Goal: Obtain resource: Obtain resource

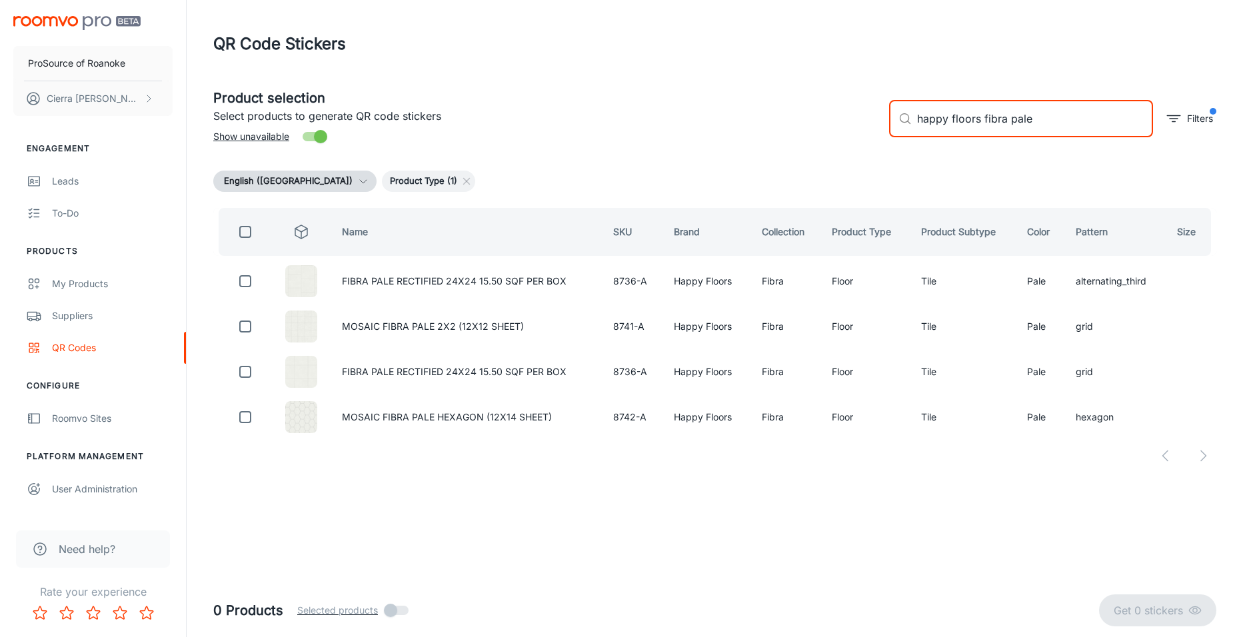
click at [1032, 123] on input "happy floors fibra pale" at bounding box center [1035, 118] width 236 height 37
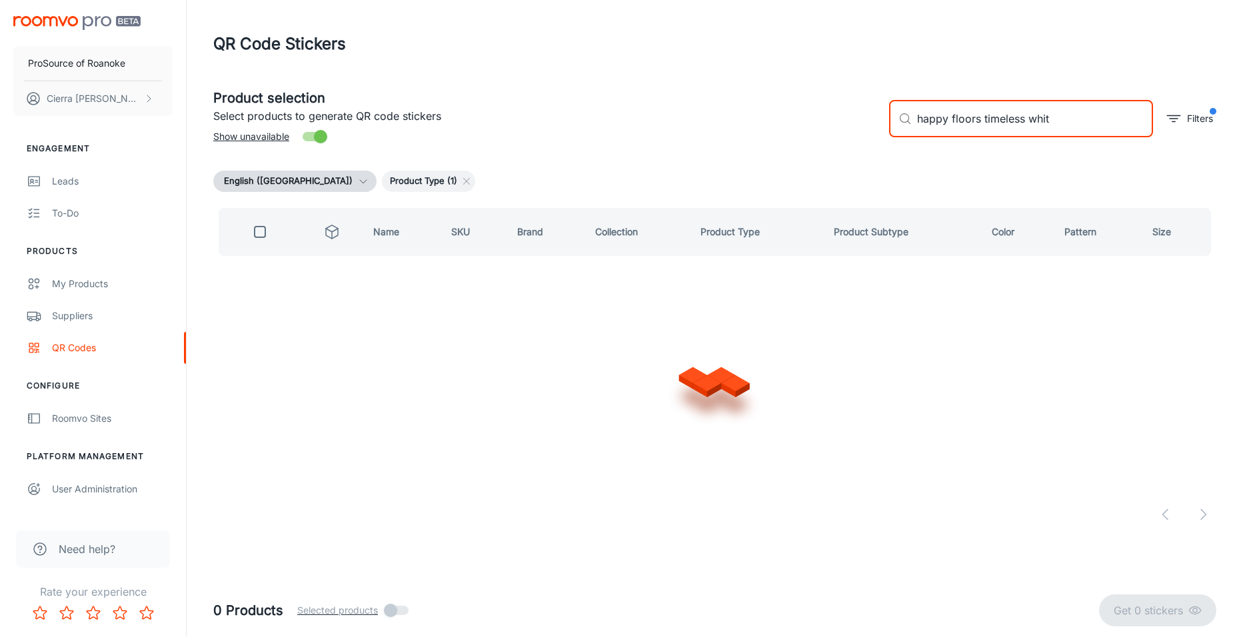
type input "happy floors timeless white"
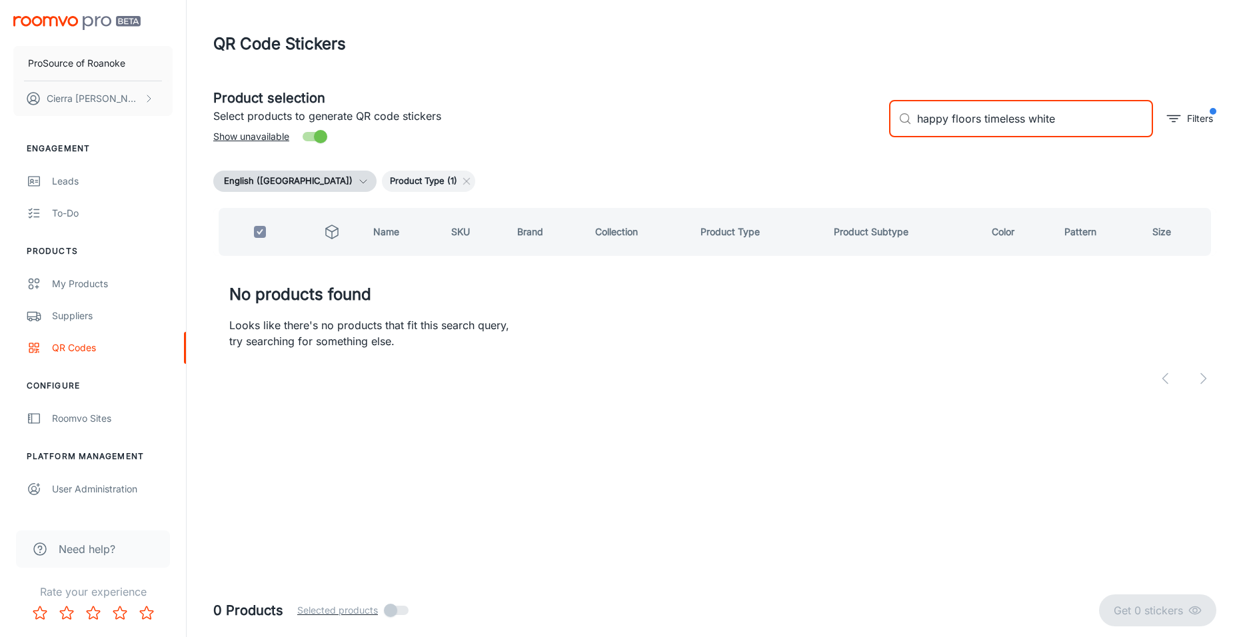
checkbox input "true"
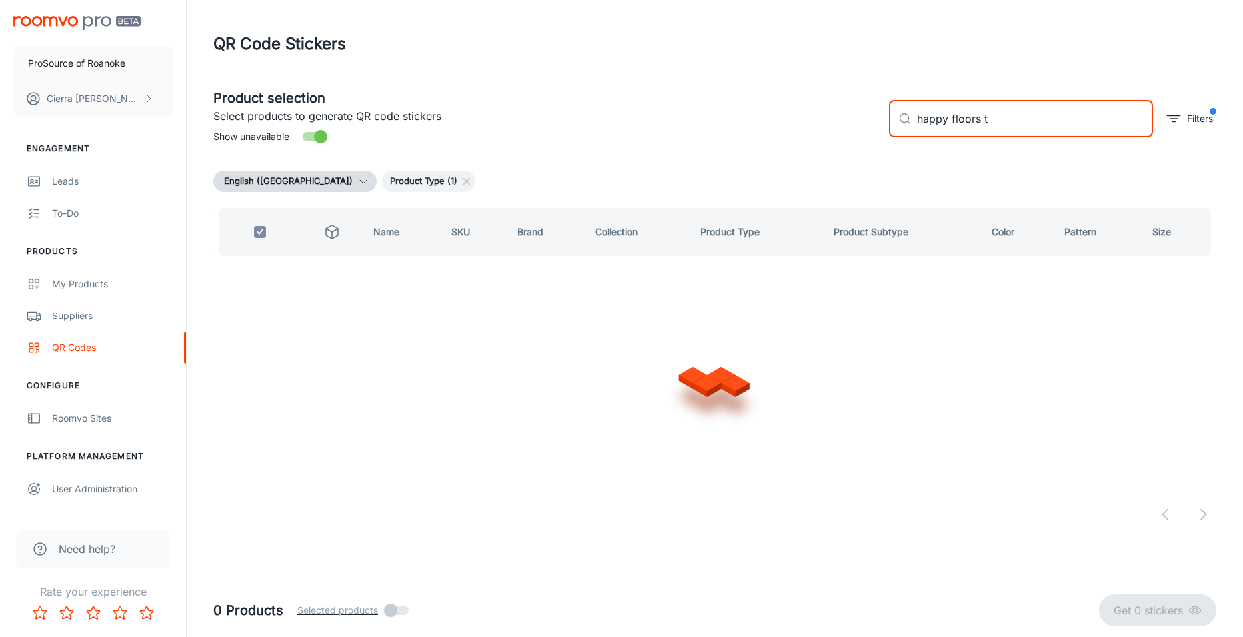
type input "happy floors"
checkbox input "false"
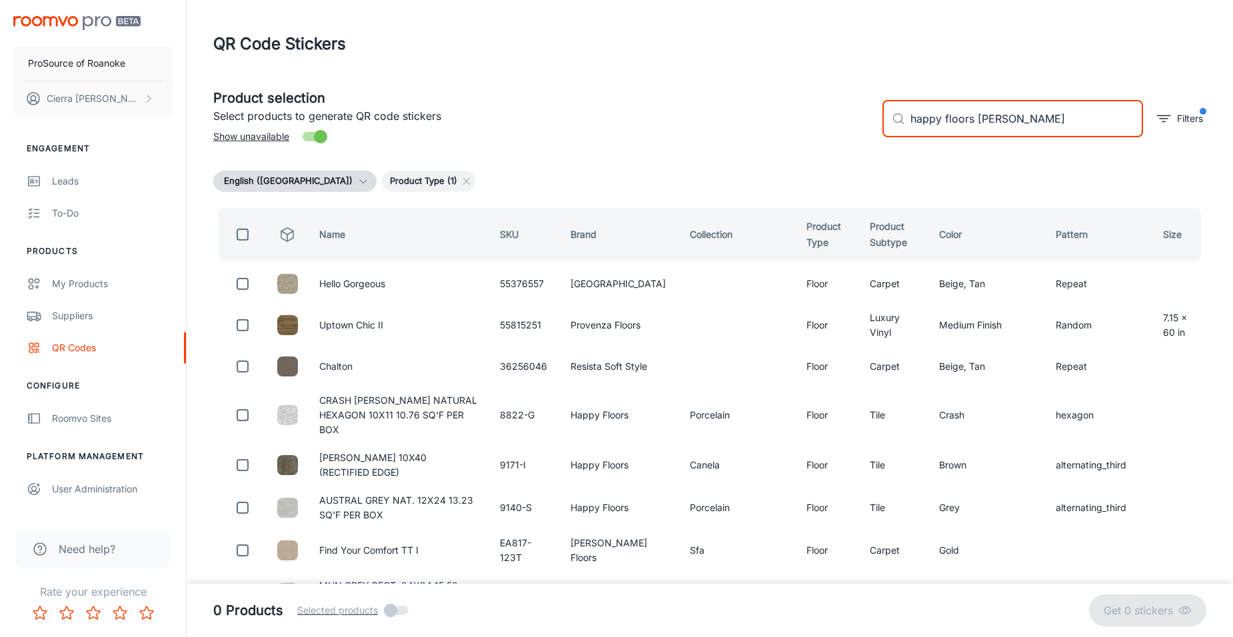
type input "happy floors white time"
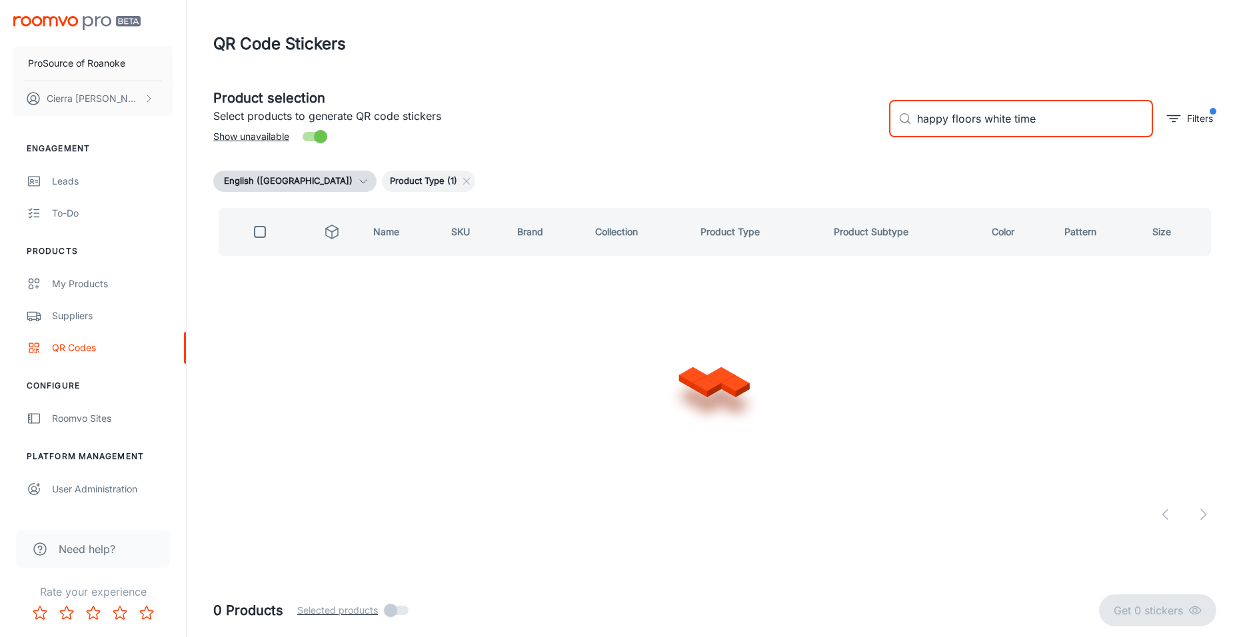
checkbox input "true"
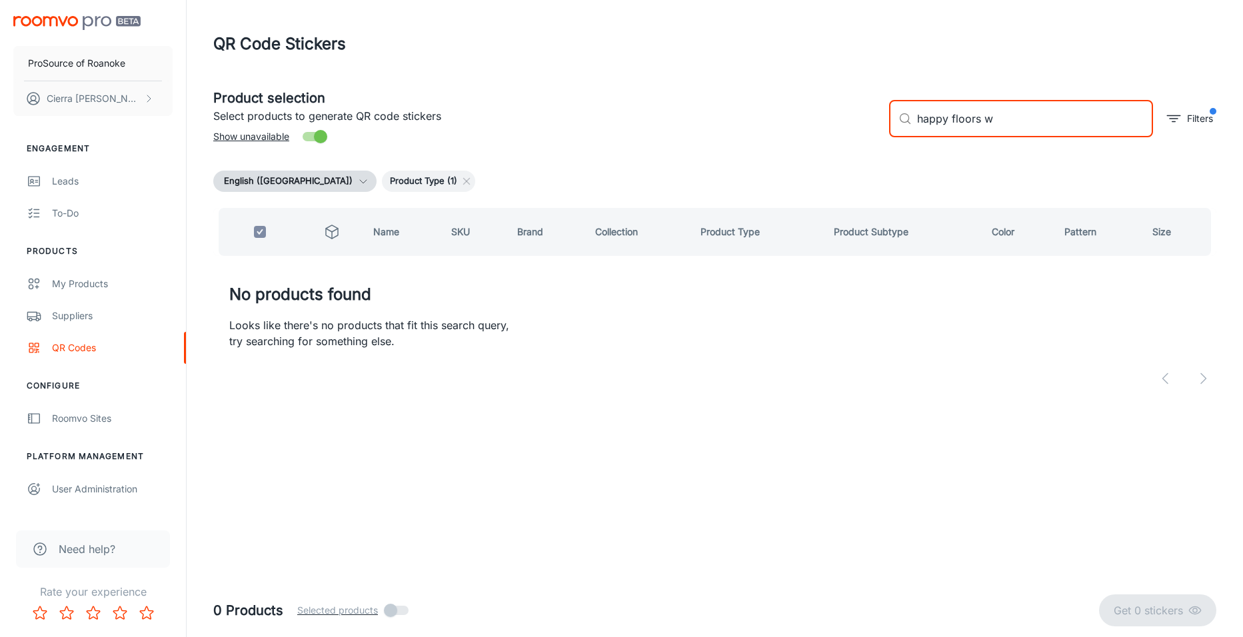
type input "happy floors"
checkbox input "false"
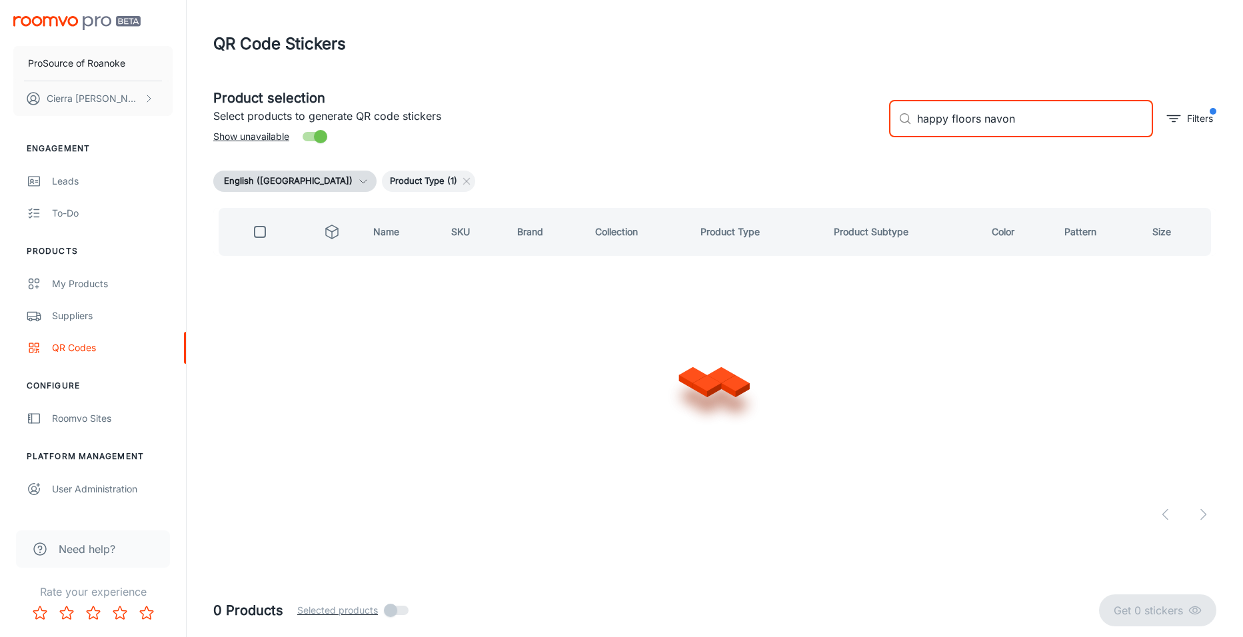
type input "happy floors navona"
checkbox input "true"
type input "happy floors"
checkbox input "false"
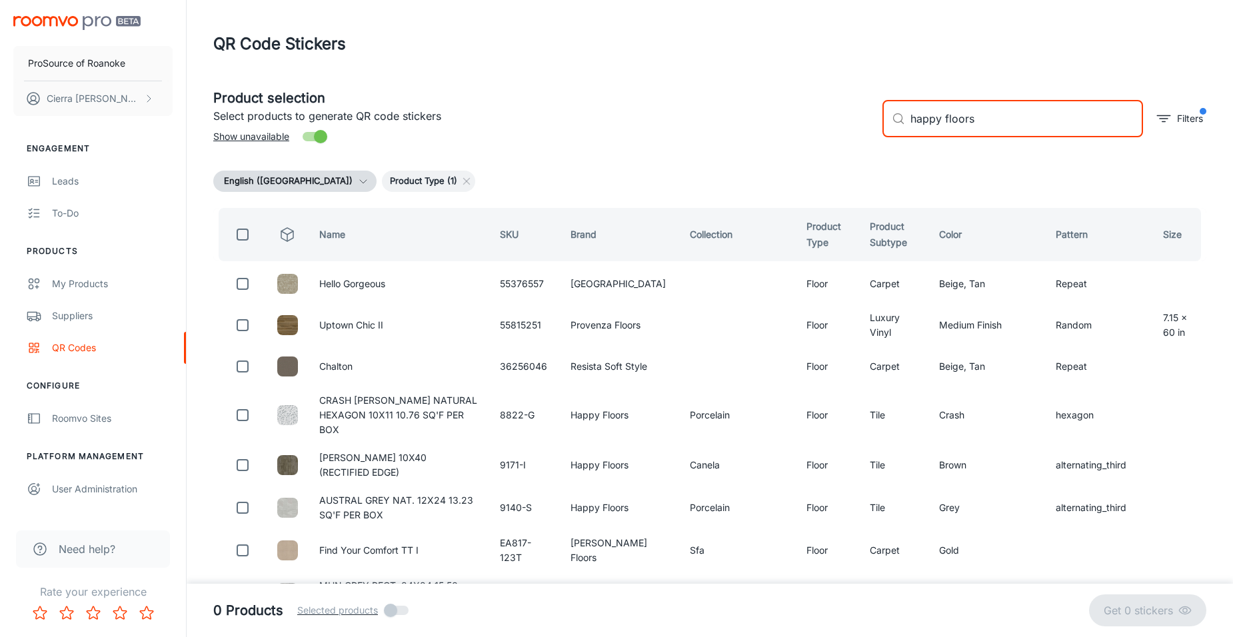
click at [1024, 120] on input "happy floors" at bounding box center [1026, 118] width 233 height 37
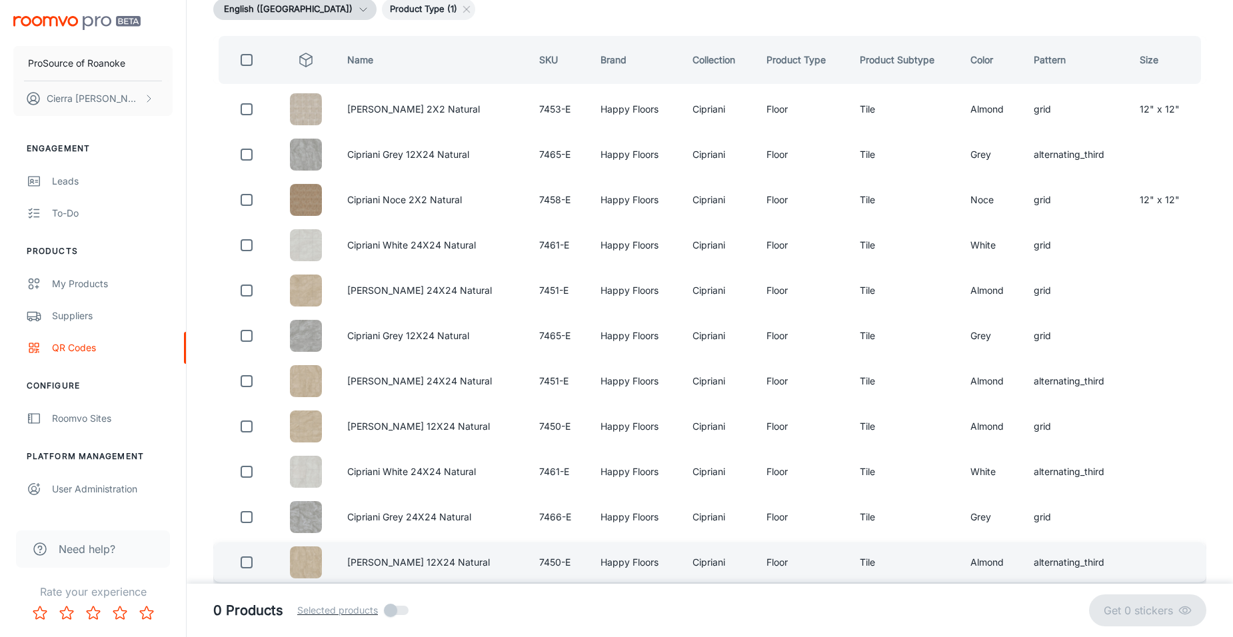
scroll to position [155, 0]
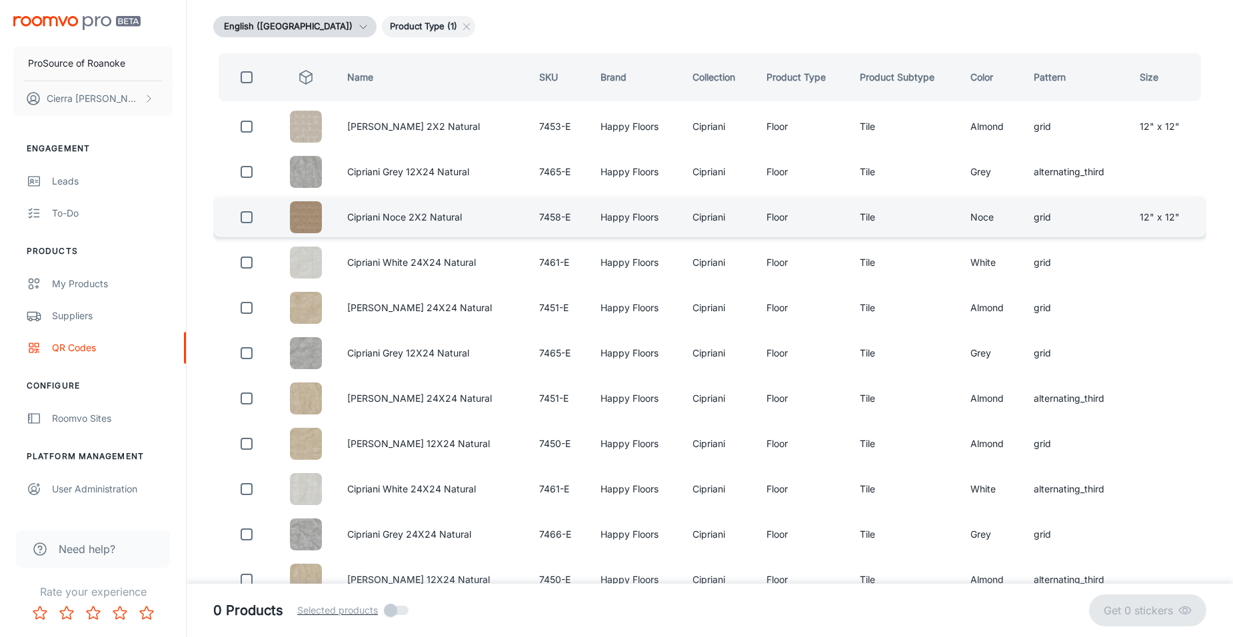
click at [311, 226] on img at bounding box center [306, 217] width 32 height 32
click at [308, 216] on img at bounding box center [306, 217] width 32 height 32
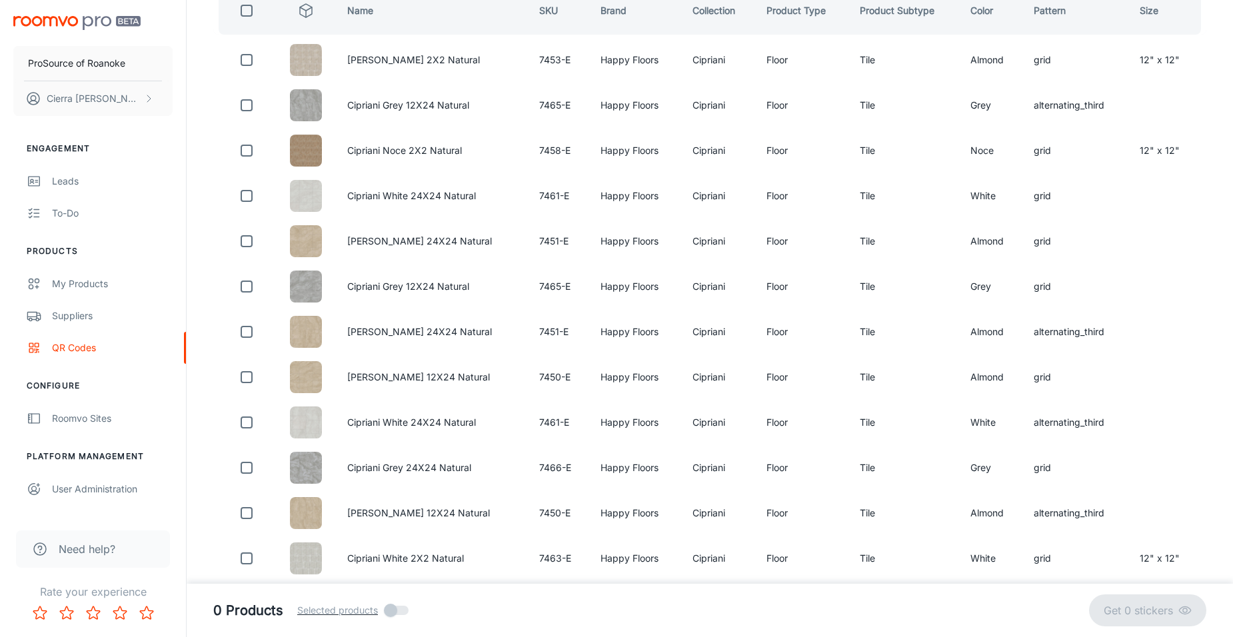
scroll to position [88, 0]
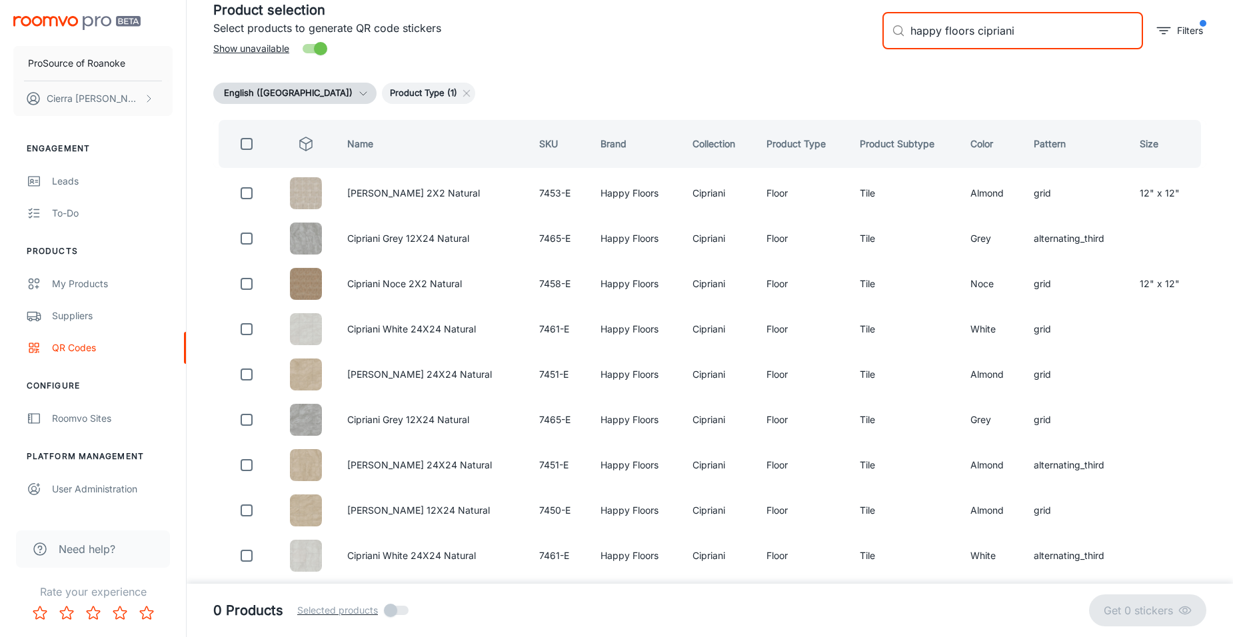
drag, startPoint x: 1018, startPoint y: 33, endPoint x: 974, endPoint y: 40, distance: 45.1
click at [974, 40] on input "happy floors cipriani" at bounding box center [1026, 30] width 233 height 37
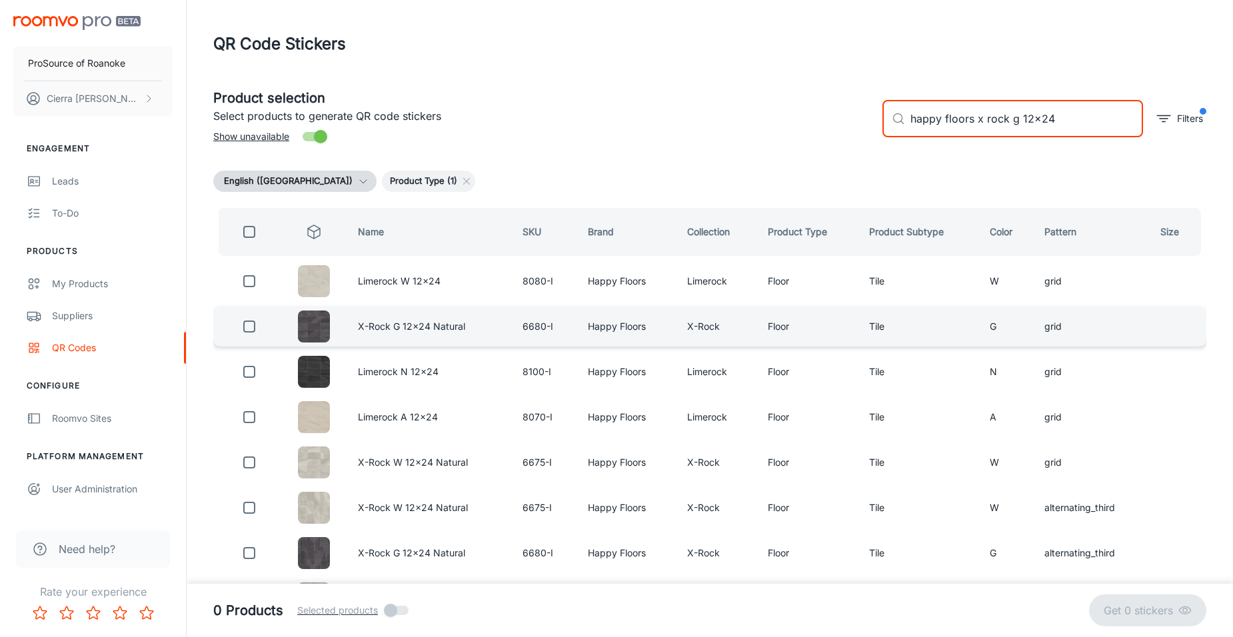
type input "happy floors x rock g 12x24"
click at [252, 326] on input "checkbox" at bounding box center [249, 326] width 27 height 27
checkbox input "true"
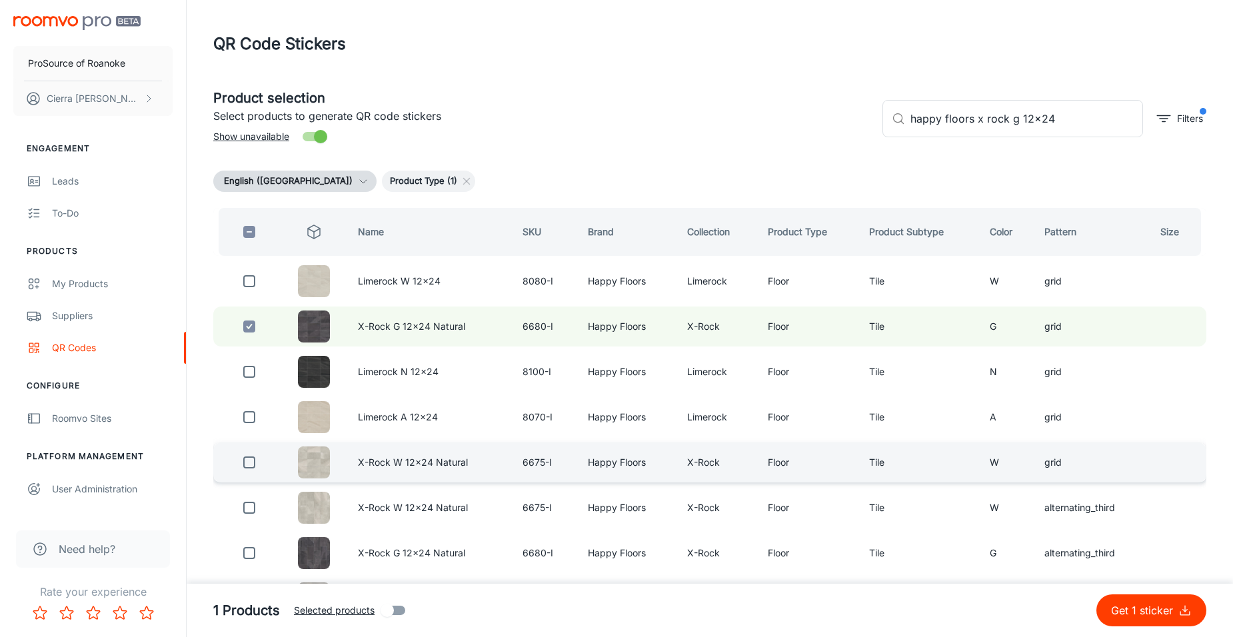
click at [251, 462] on input "checkbox" at bounding box center [249, 462] width 27 height 27
checkbox input "true"
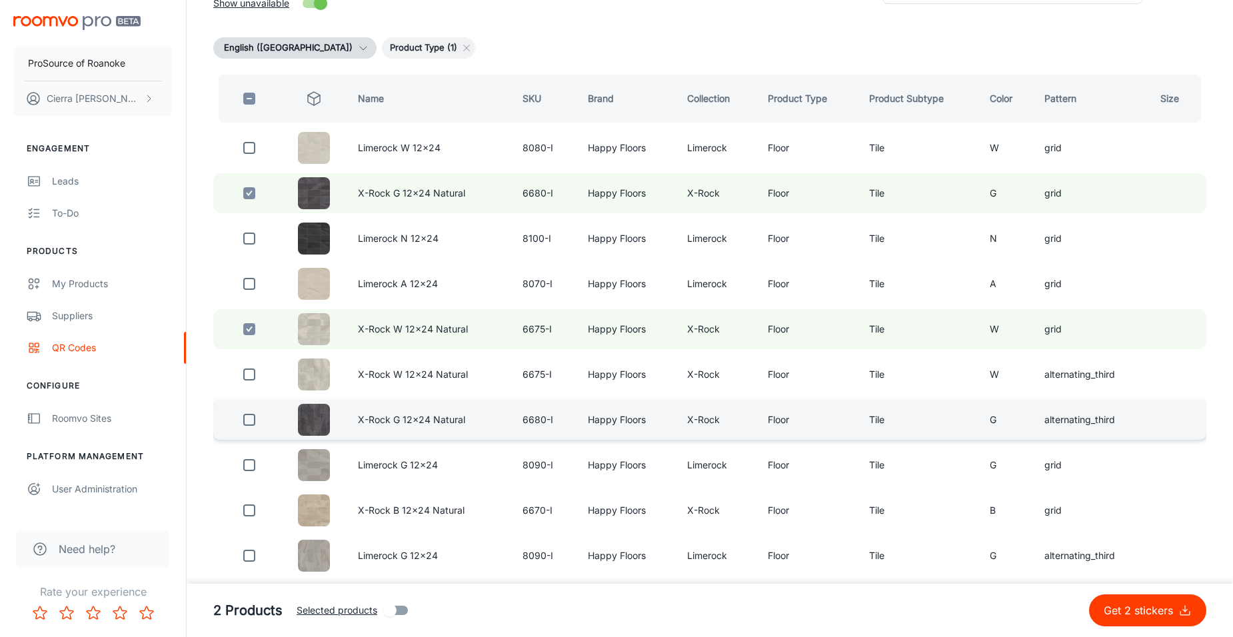
scroll to position [200, 0]
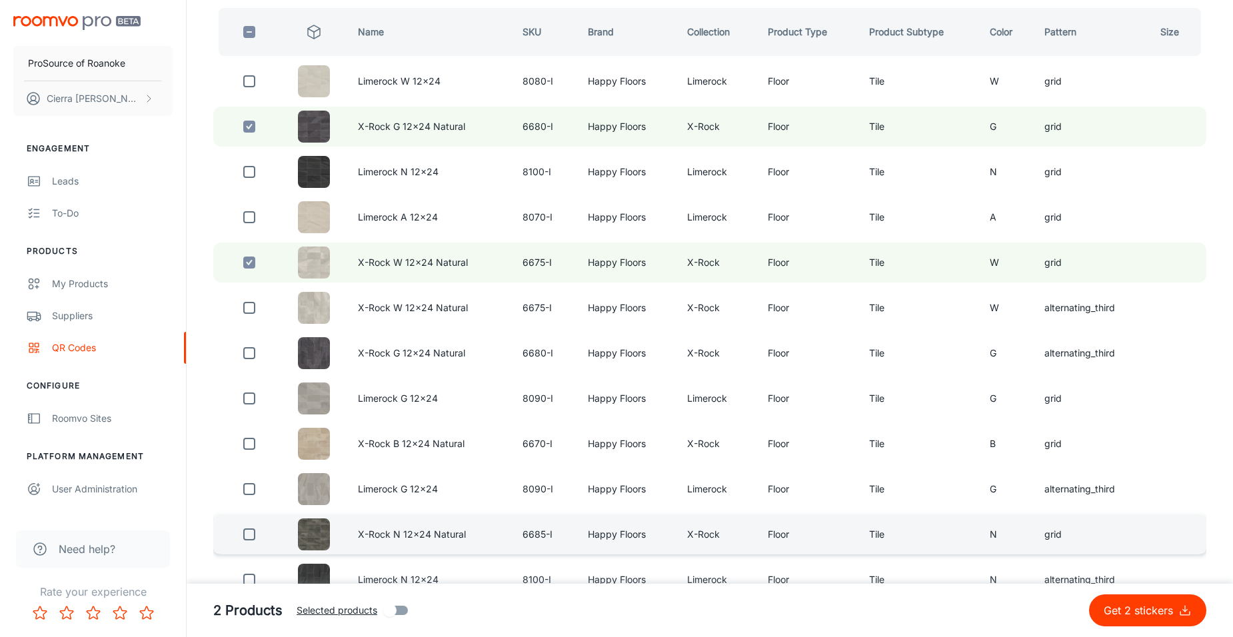
click at [245, 536] on input "checkbox" at bounding box center [249, 534] width 27 height 27
checkbox input "true"
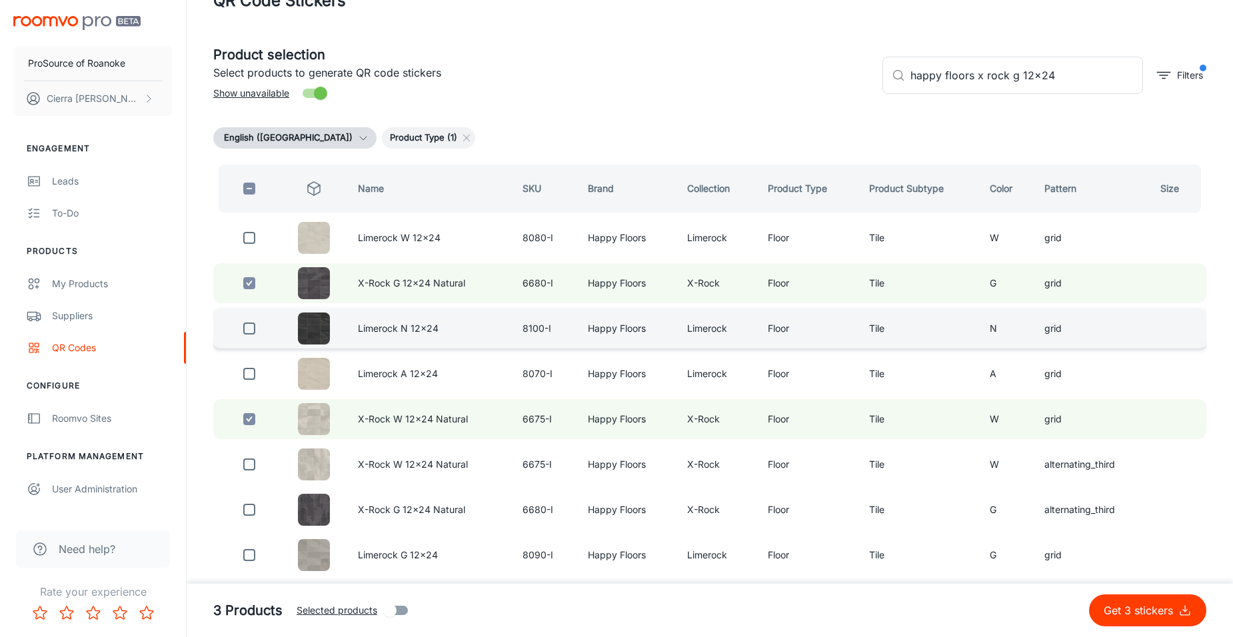
scroll to position [40, 0]
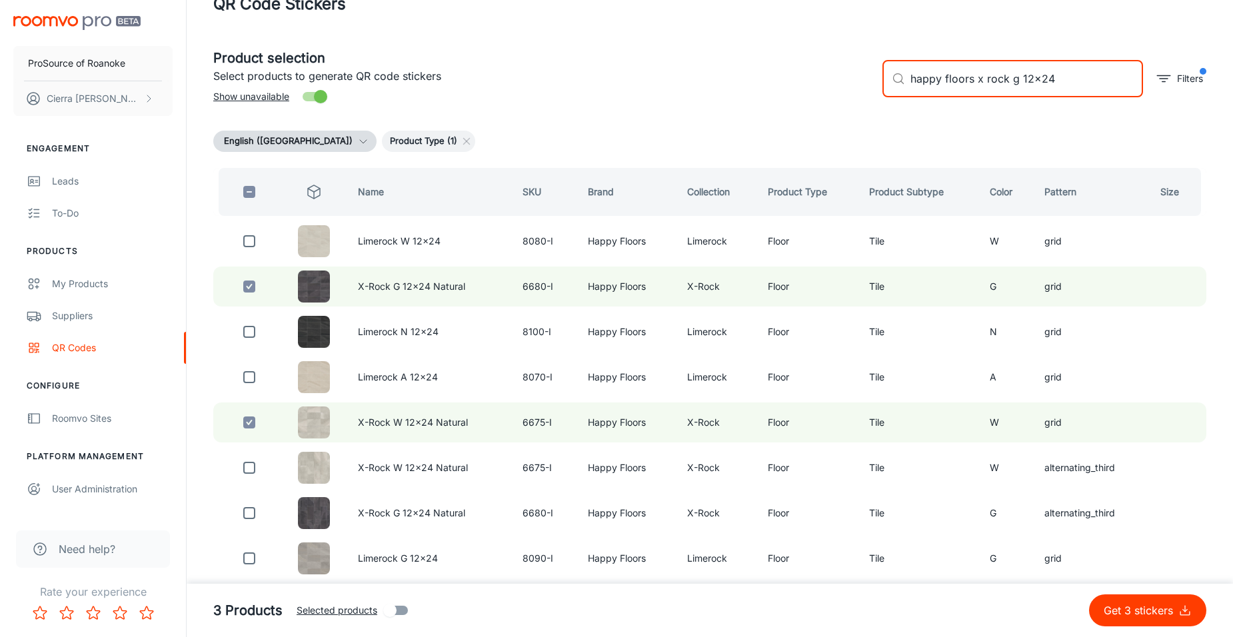
click at [1059, 82] on input "happy floors x rock g 12x24" at bounding box center [1026, 78] width 233 height 37
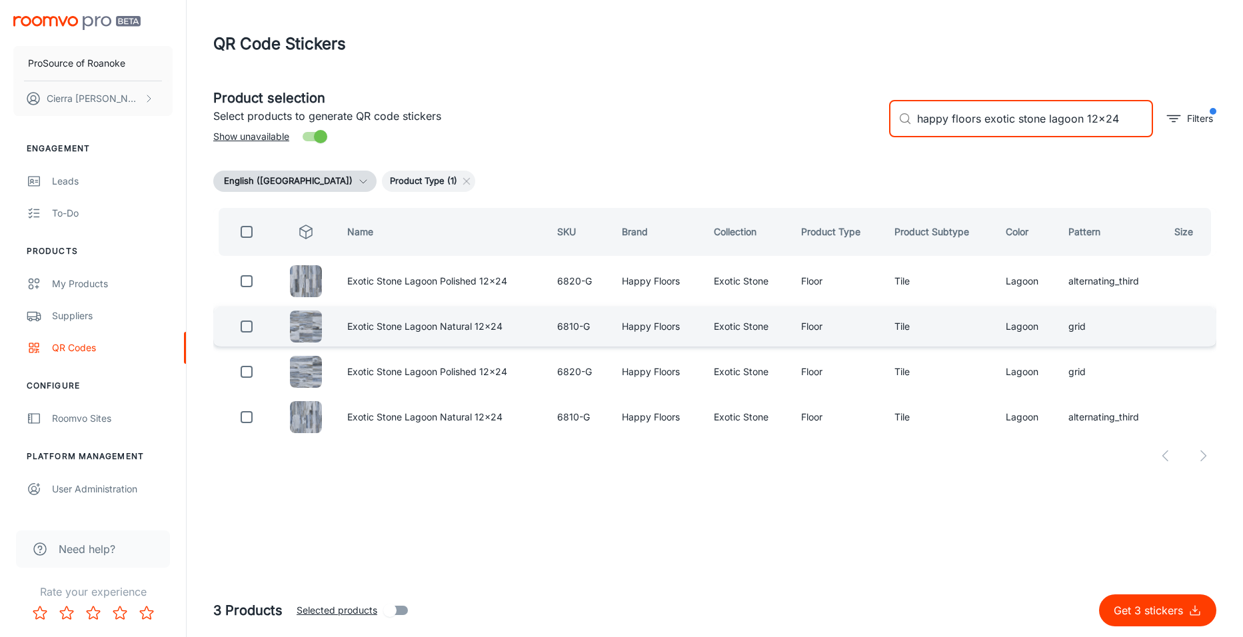
type input "happy floors exotic stone lagoon 12x24"
click at [245, 331] on input "checkbox" at bounding box center [246, 326] width 27 height 27
checkbox input "true"
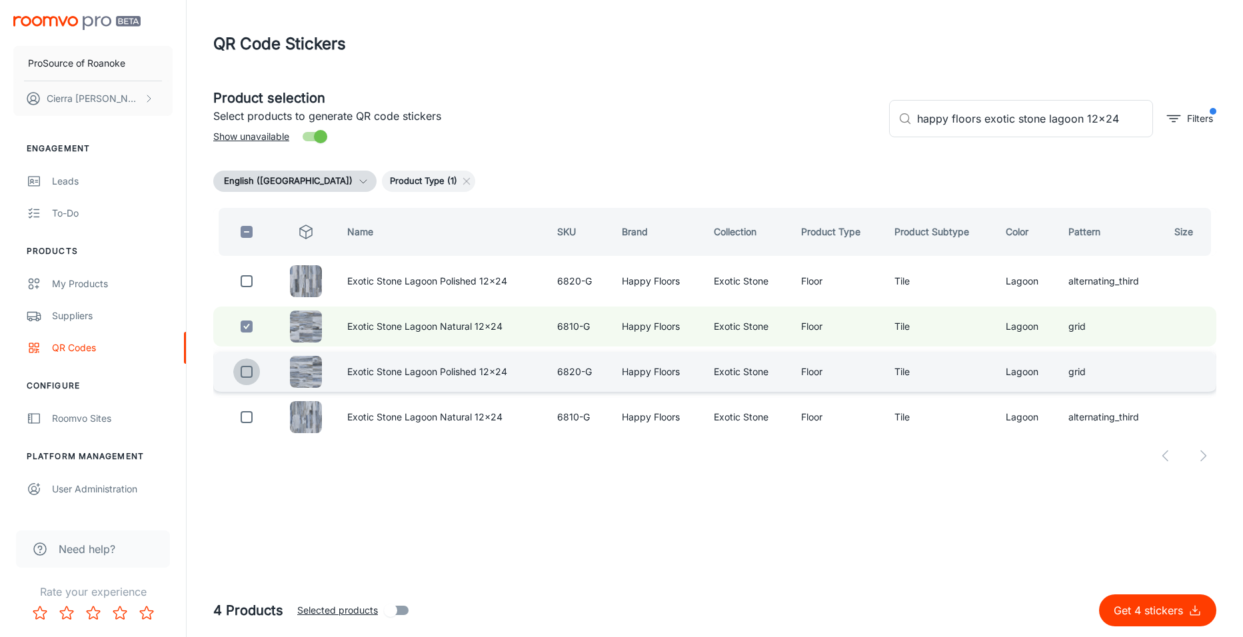
click at [243, 373] on input "checkbox" at bounding box center [246, 372] width 27 height 27
checkbox input "true"
click at [1117, 120] on input "happy floors exotic stone lagoon 12x24" at bounding box center [1035, 118] width 236 height 37
drag, startPoint x: 1079, startPoint y: 121, endPoint x: 1048, endPoint y: 133, distance: 33.3
click at [1048, 133] on input "happy floors exotic stone lagoon 12x24" at bounding box center [1035, 118] width 236 height 37
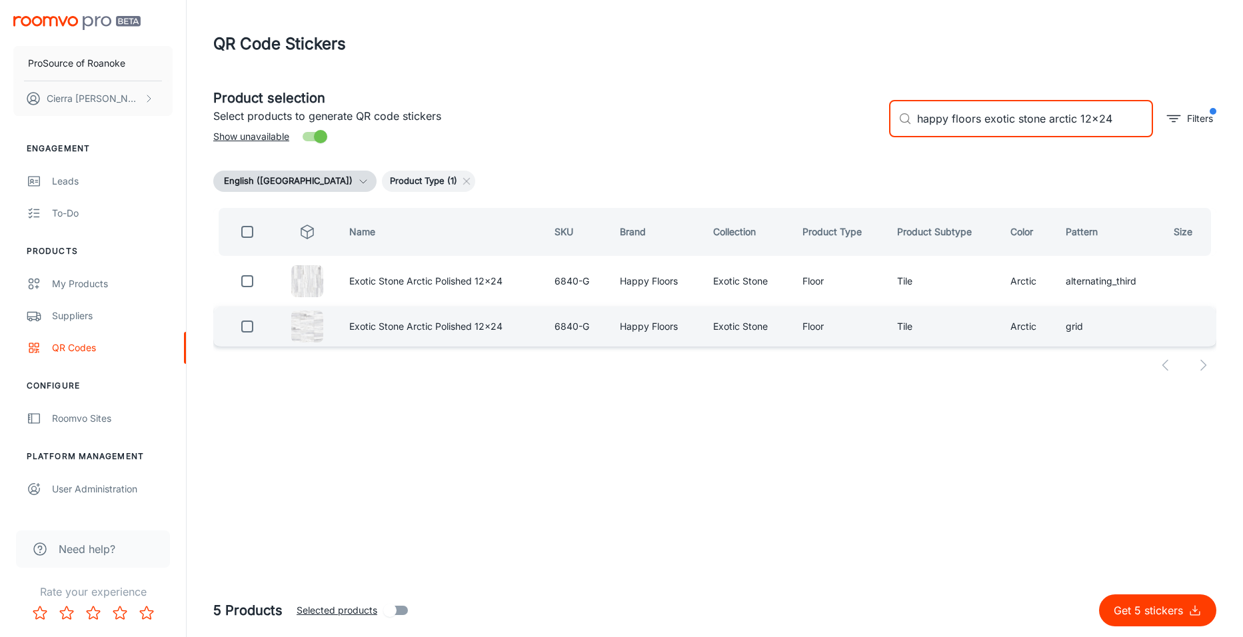
type input "happy floors exotic stone arctic 12x24"
click at [246, 326] on input "checkbox" at bounding box center [247, 326] width 27 height 27
checkbox input "true"
drag, startPoint x: 1074, startPoint y: 120, endPoint x: 1048, endPoint y: 131, distance: 28.1
click at [1048, 131] on input "happy floors exotic stone arctic 12x24" at bounding box center [1035, 118] width 236 height 37
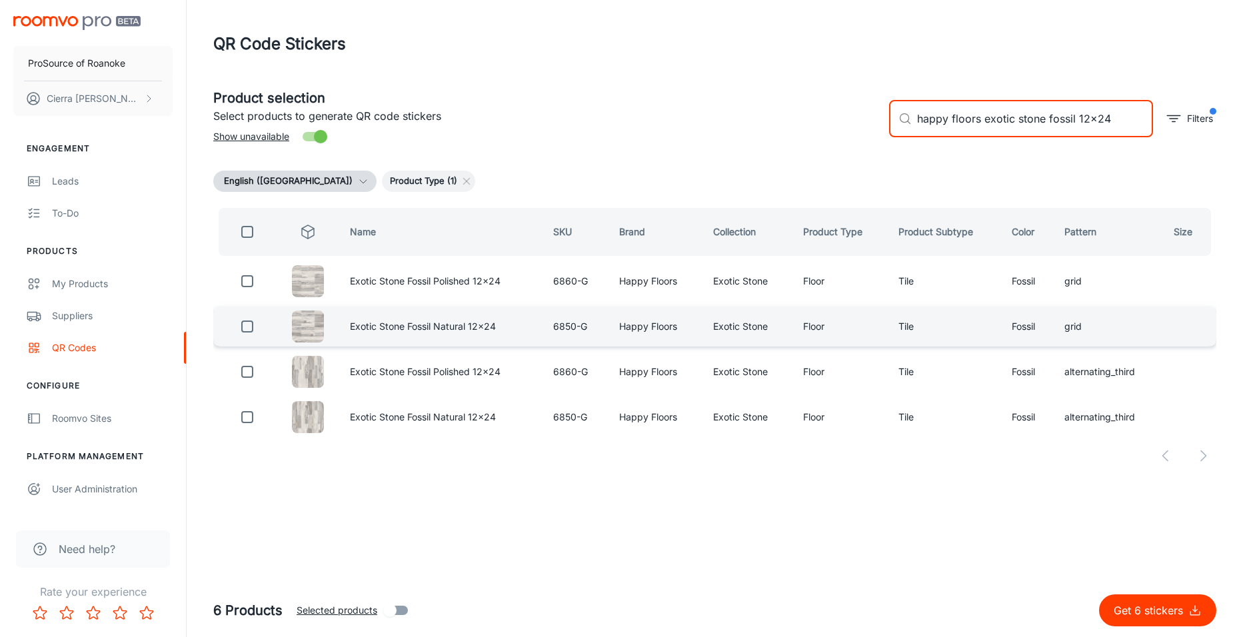
type input "happy floors exotic stone fossil 12x24"
click at [240, 327] on input "checkbox" at bounding box center [247, 326] width 27 height 27
checkbox input "true"
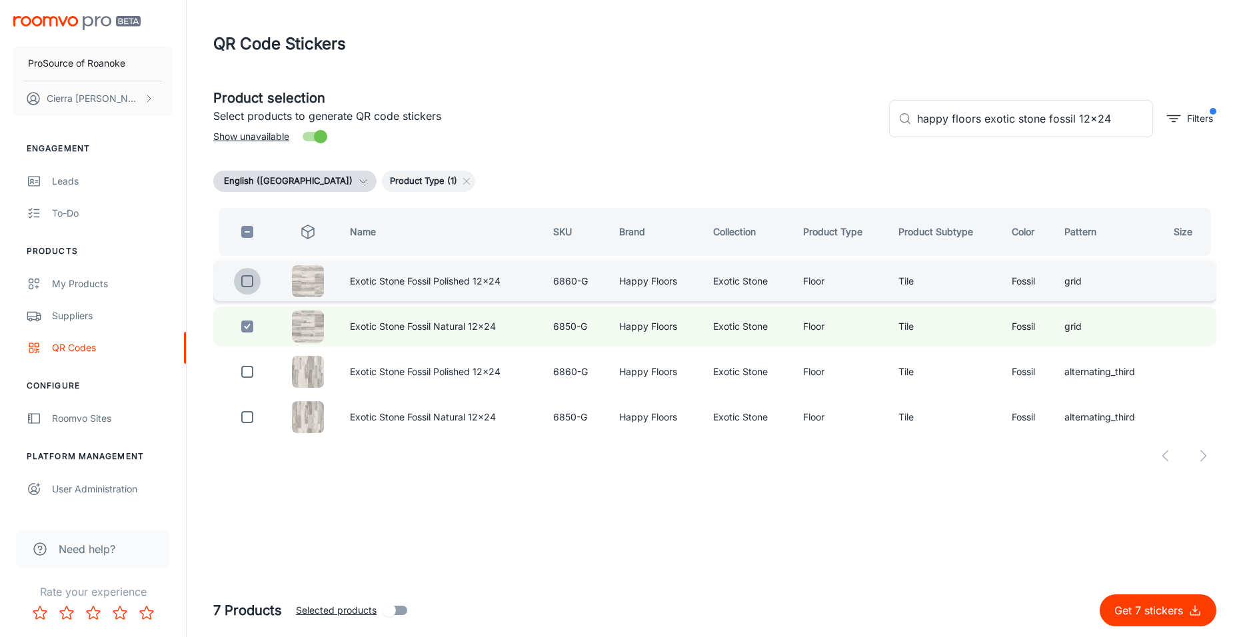
click at [245, 293] on input "checkbox" at bounding box center [247, 281] width 27 height 27
checkbox input "true"
click at [1111, 126] on input "happy floors exotic stone fossil 12x24" at bounding box center [1035, 118] width 236 height 37
drag, startPoint x: 1076, startPoint y: 119, endPoint x: 1048, endPoint y: 131, distance: 30.4
click at [1048, 131] on input "happy floors exotic stone fossil 12x24" at bounding box center [1035, 118] width 236 height 37
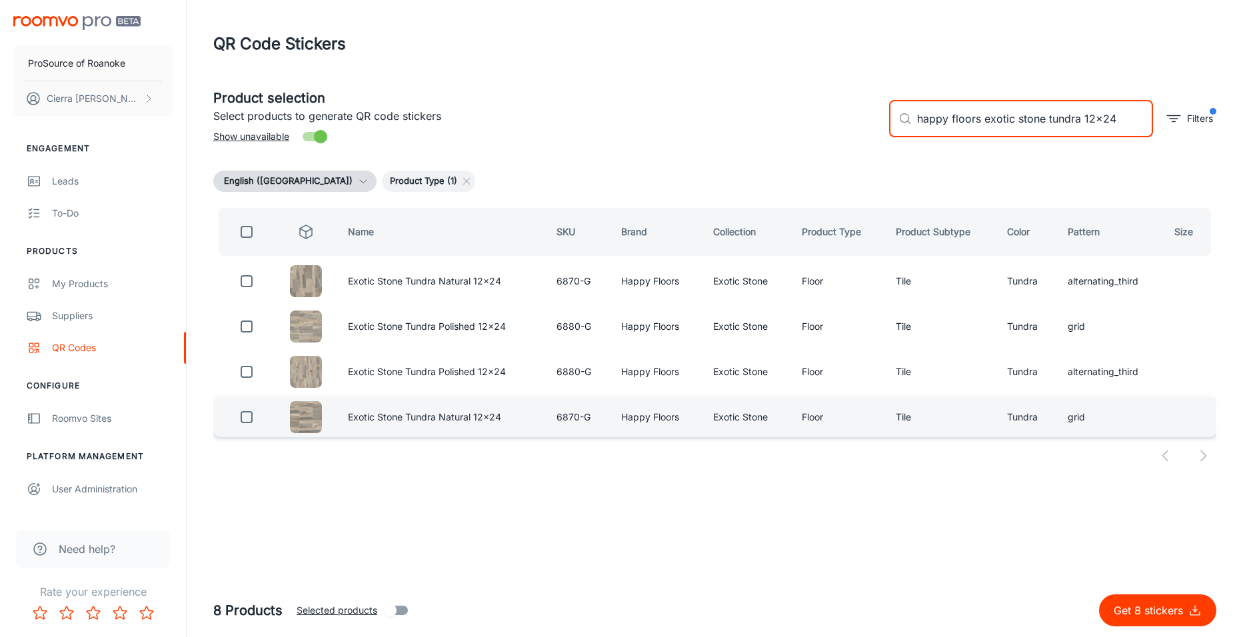
type input "happy floors exotic stone tundra 12x24"
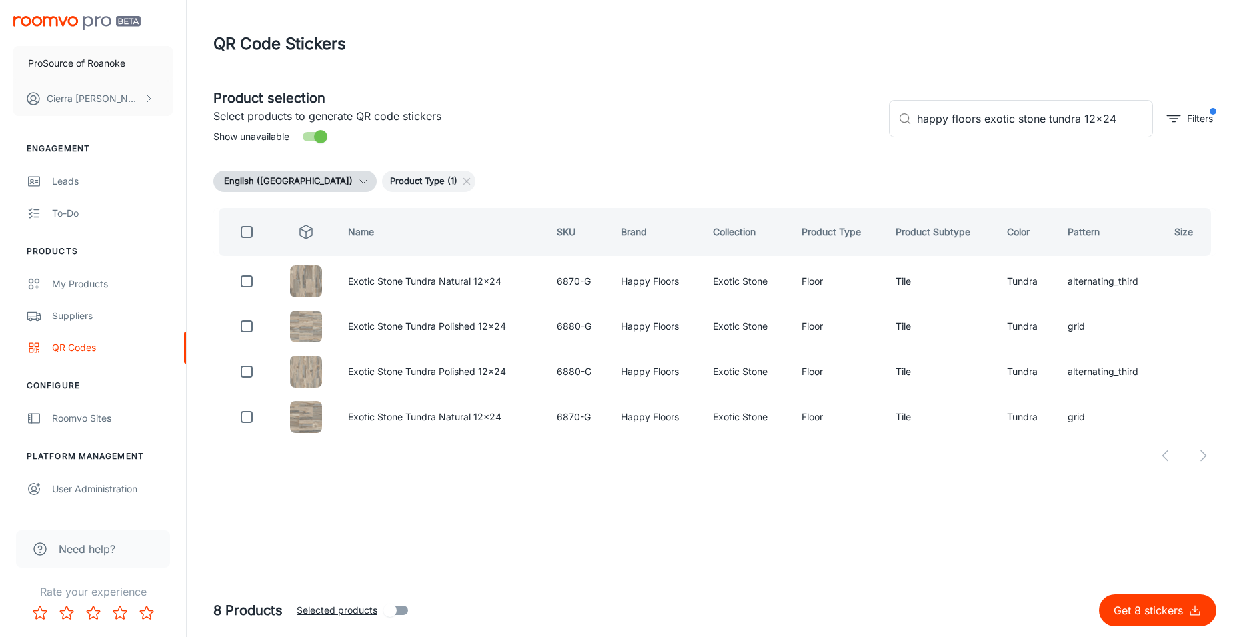
drag, startPoint x: 583, startPoint y: 417, endPoint x: 585, endPoint y: 442, distance: 24.7
click at [585, 442] on table "Name SKU Brand Collection Product Type Product Subtype Color Pattern Size Exoti…" at bounding box center [714, 323] width 1003 height 240
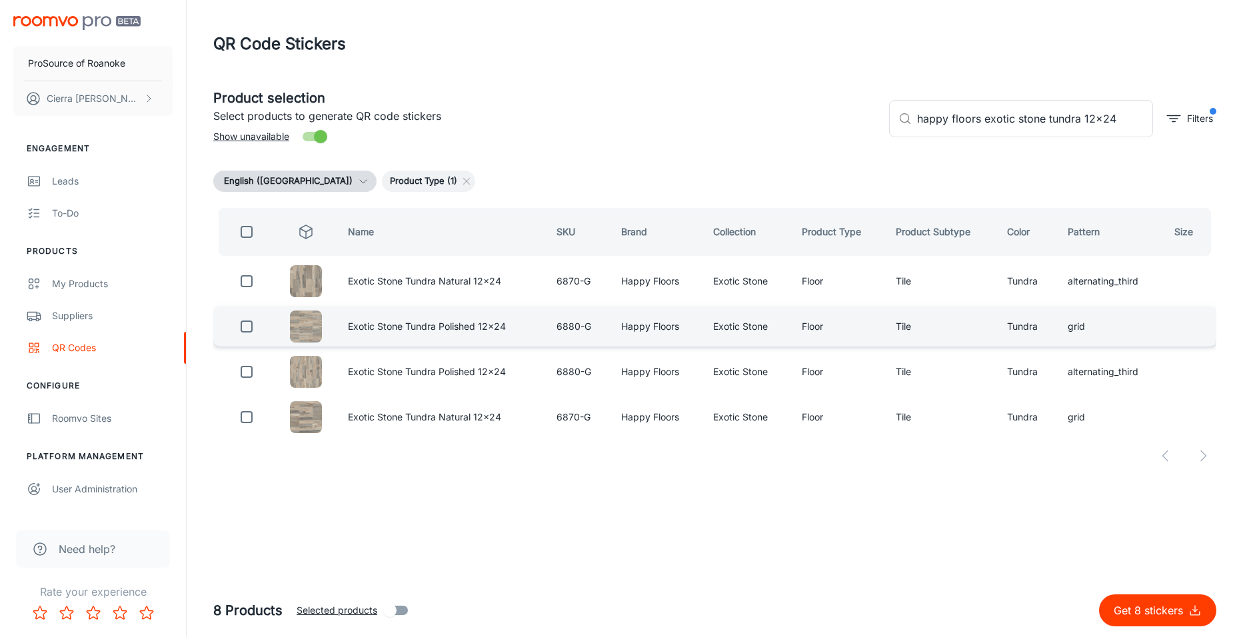
click at [252, 325] on input "checkbox" at bounding box center [246, 326] width 27 height 27
checkbox input "true"
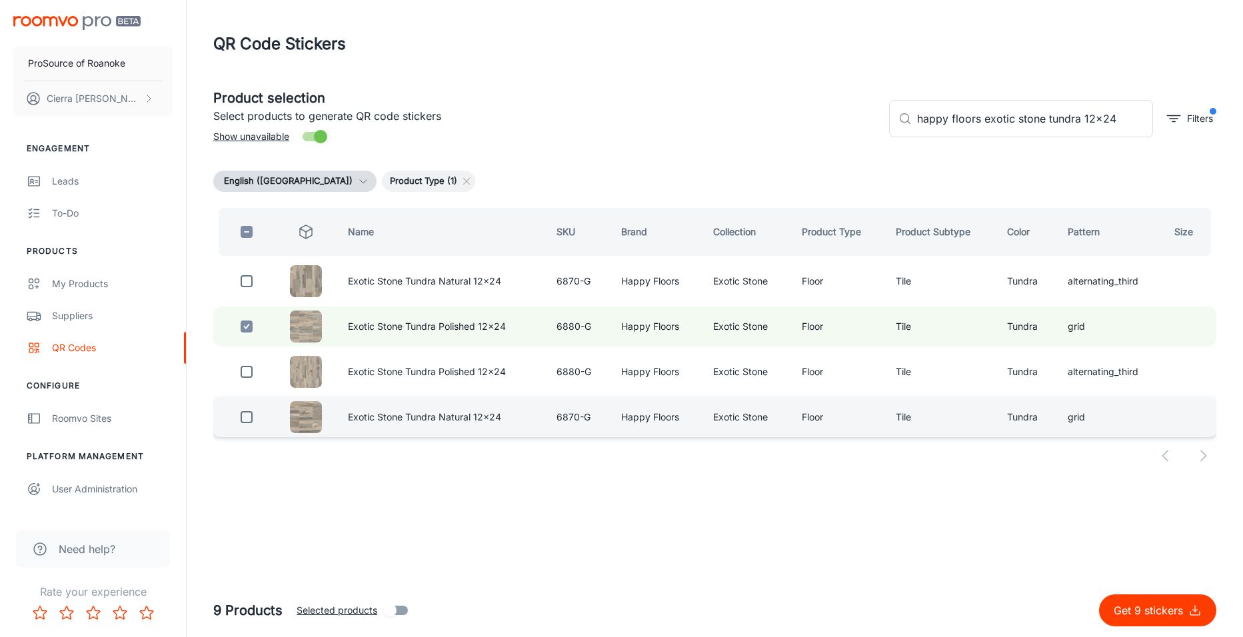
click at [248, 418] on input "checkbox" at bounding box center [246, 417] width 27 height 27
checkbox input "true"
drag, startPoint x: 1113, startPoint y: 116, endPoint x: 1048, endPoint y: 128, distance: 66.4
click at [1048, 128] on input "happy floors exotic stone tundra 12x24" at bounding box center [1035, 118] width 236 height 37
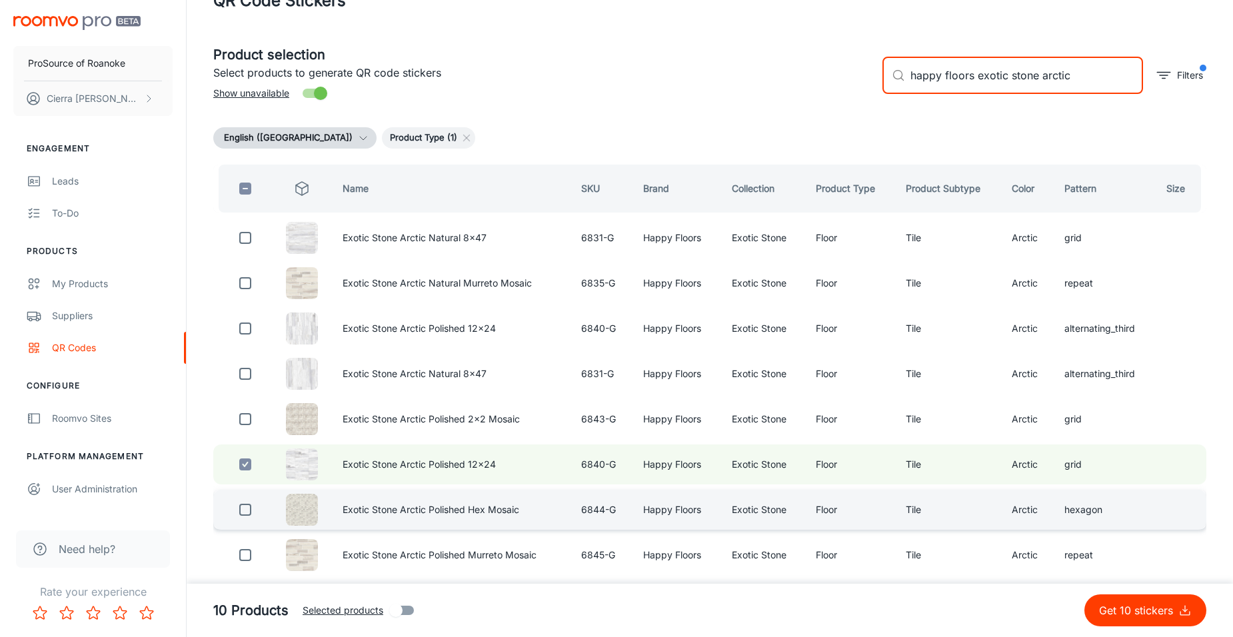
scroll to position [35, 0]
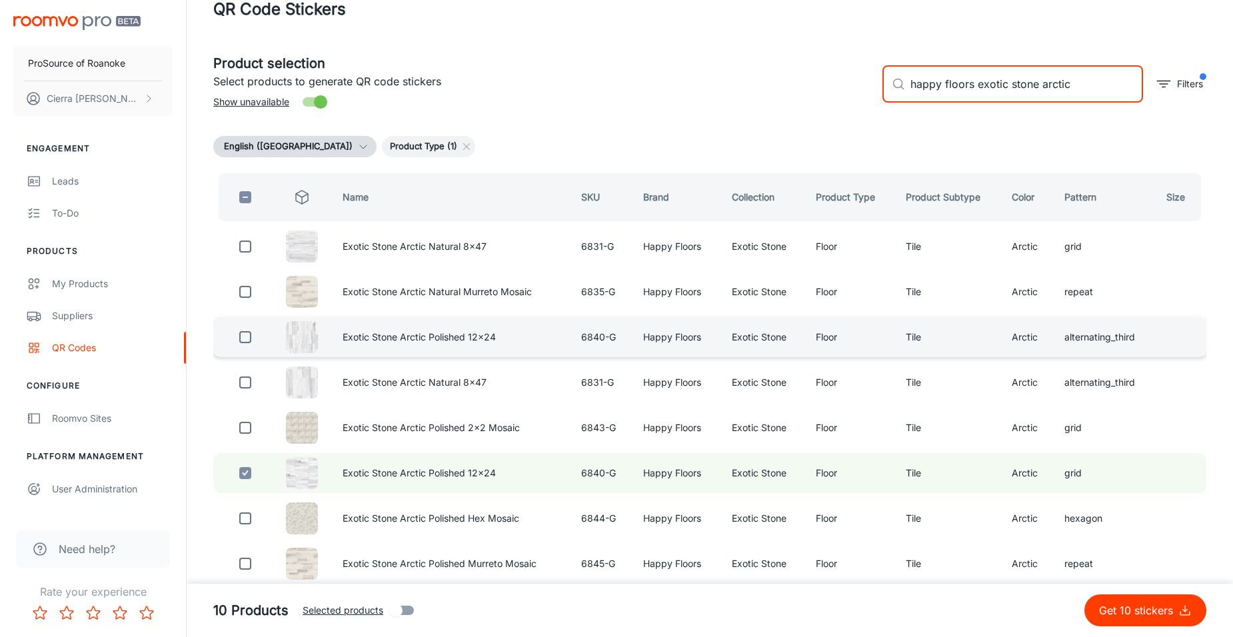
type input "happy floors exotic stone arctic"
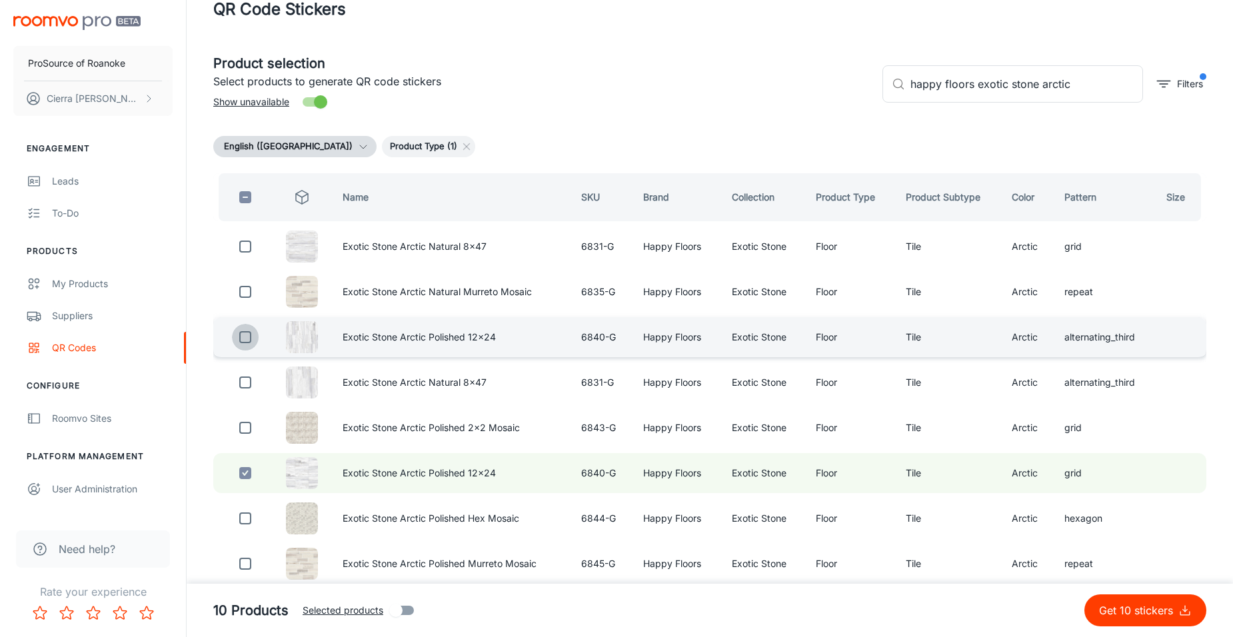
click at [241, 339] on input "checkbox" at bounding box center [245, 337] width 27 height 27
click at [248, 336] on input "checkbox" at bounding box center [245, 337] width 27 height 27
checkbox input "false"
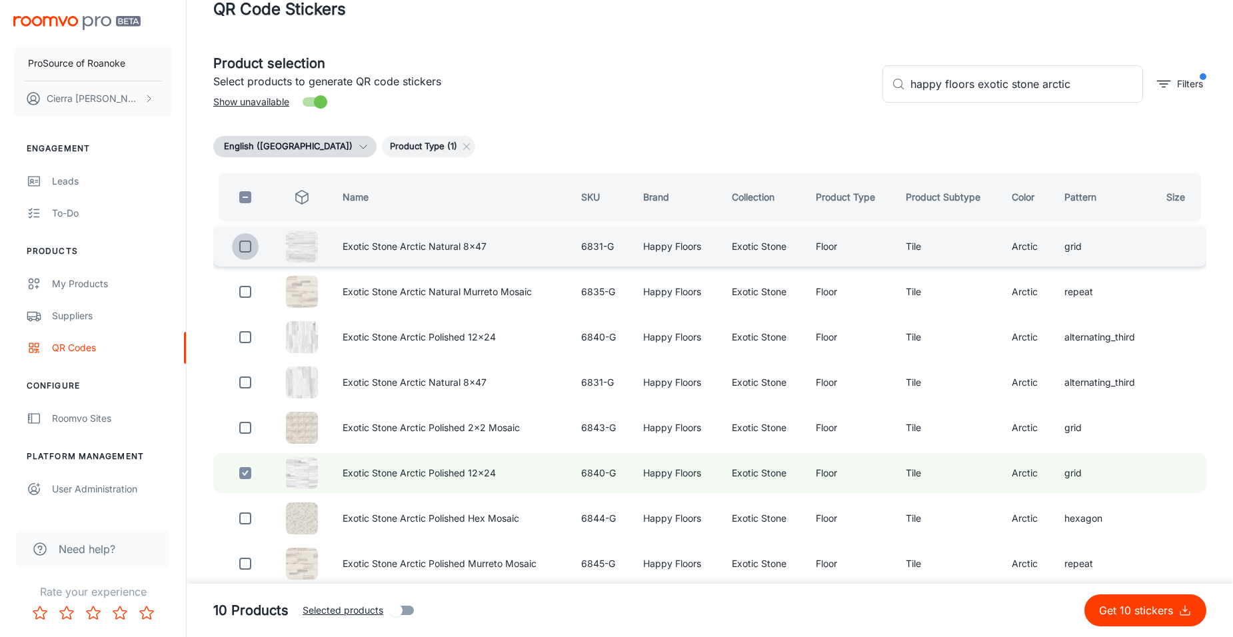
click at [245, 245] on input "checkbox" at bounding box center [245, 246] width 27 height 27
checkbox input "true"
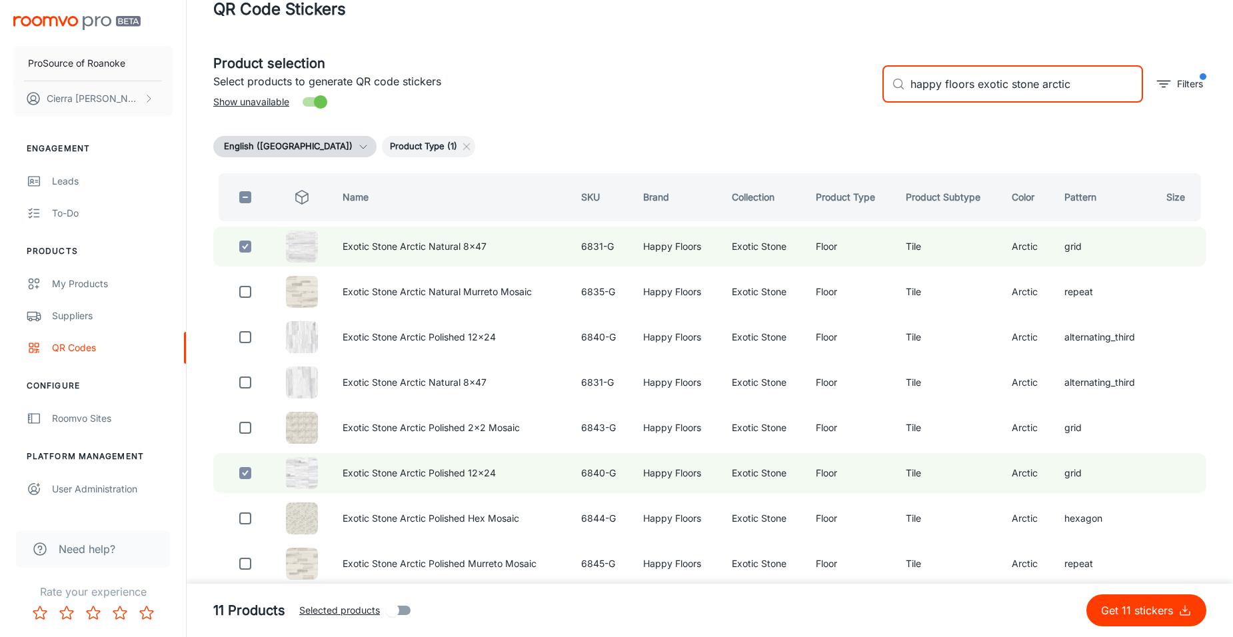
click at [1085, 89] on input "happy floors exotic stone arctic" at bounding box center [1026, 83] width 233 height 37
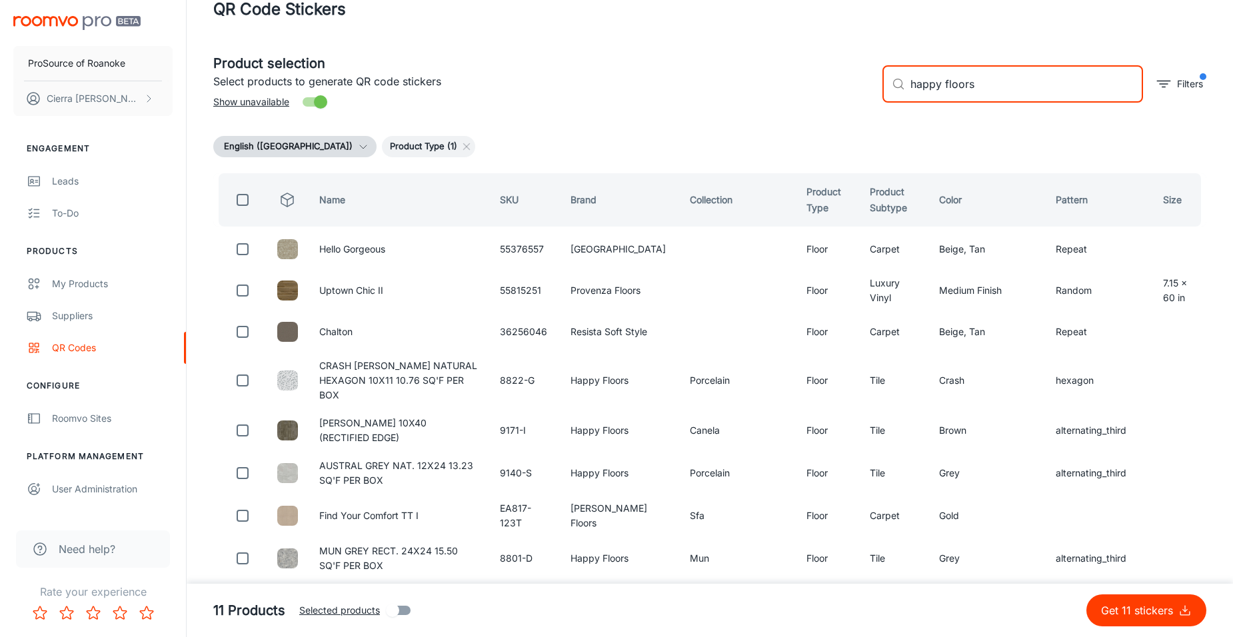
scroll to position [0, 0]
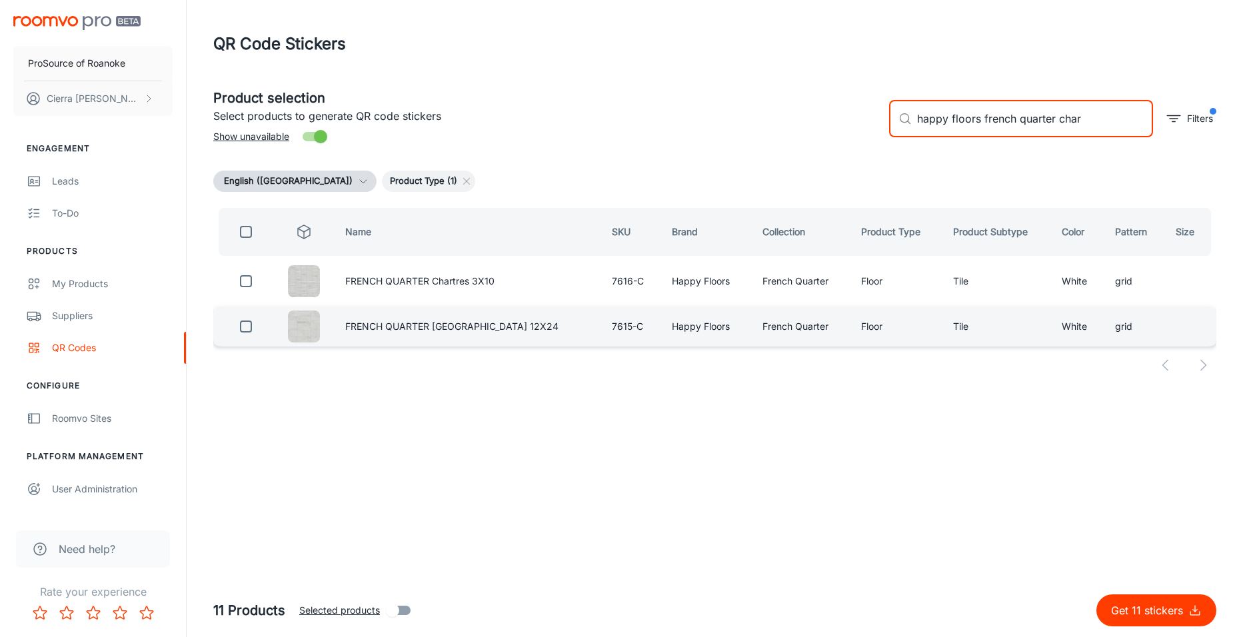
type input "happy floors french quarter char"
click at [248, 326] on input "checkbox" at bounding box center [246, 326] width 27 height 27
checkbox input "true"
click at [1089, 118] on input "happy floors french quarter char" at bounding box center [1035, 118] width 236 height 37
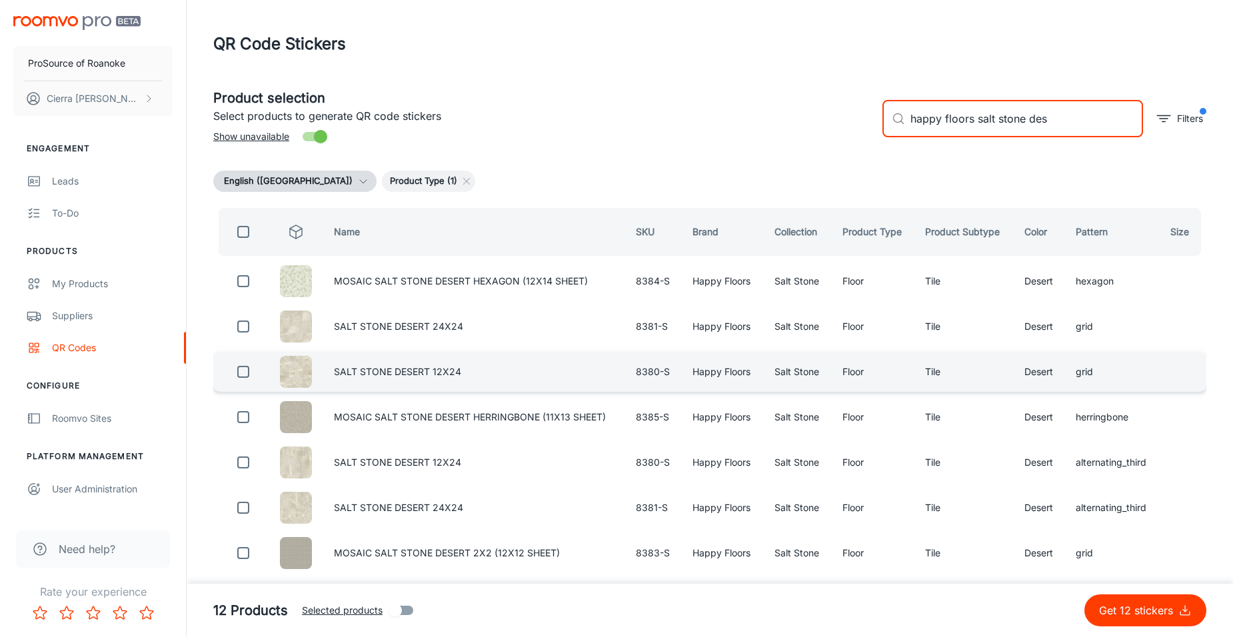
type input "happy floors salt stone des"
click at [241, 375] on input "checkbox" at bounding box center [243, 372] width 27 height 27
checkbox input "true"
drag, startPoint x: 1049, startPoint y: 117, endPoint x: 1028, endPoint y: 125, distance: 22.2
click at [1028, 125] on input "happy floors salt stone des" at bounding box center [1026, 118] width 233 height 37
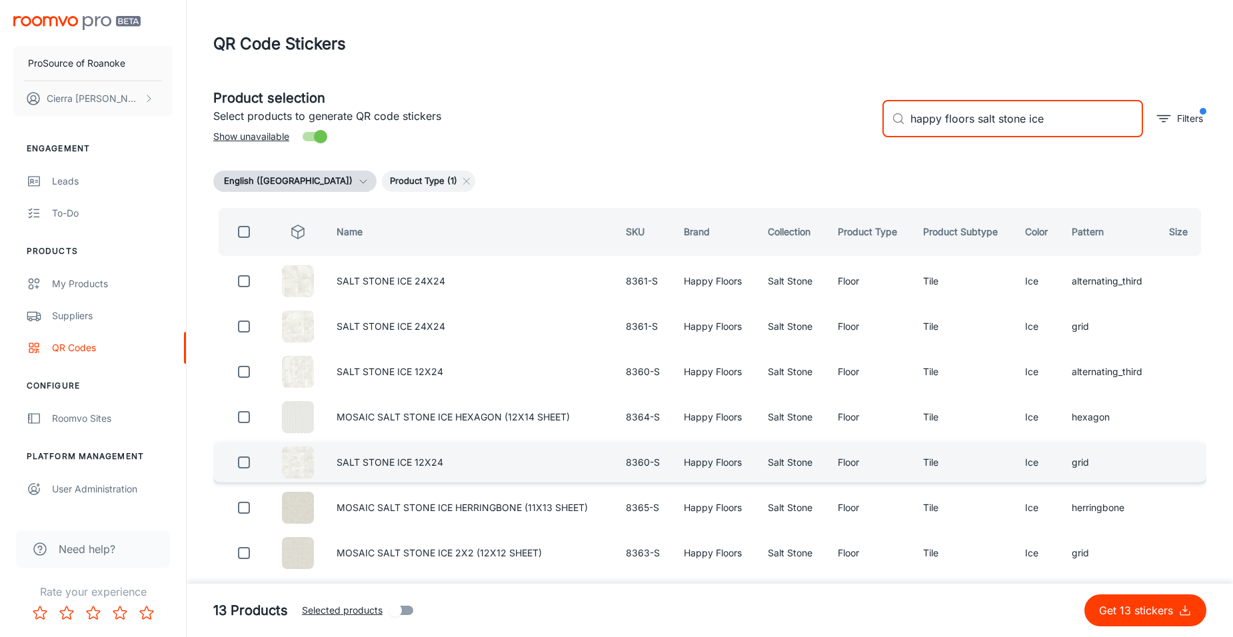
type input "happy floors salt stone ice"
click at [248, 464] on input "checkbox" at bounding box center [244, 462] width 27 height 27
checkbox input "true"
click at [1062, 123] on input "happy floors salt stone ice" at bounding box center [1026, 118] width 233 height 37
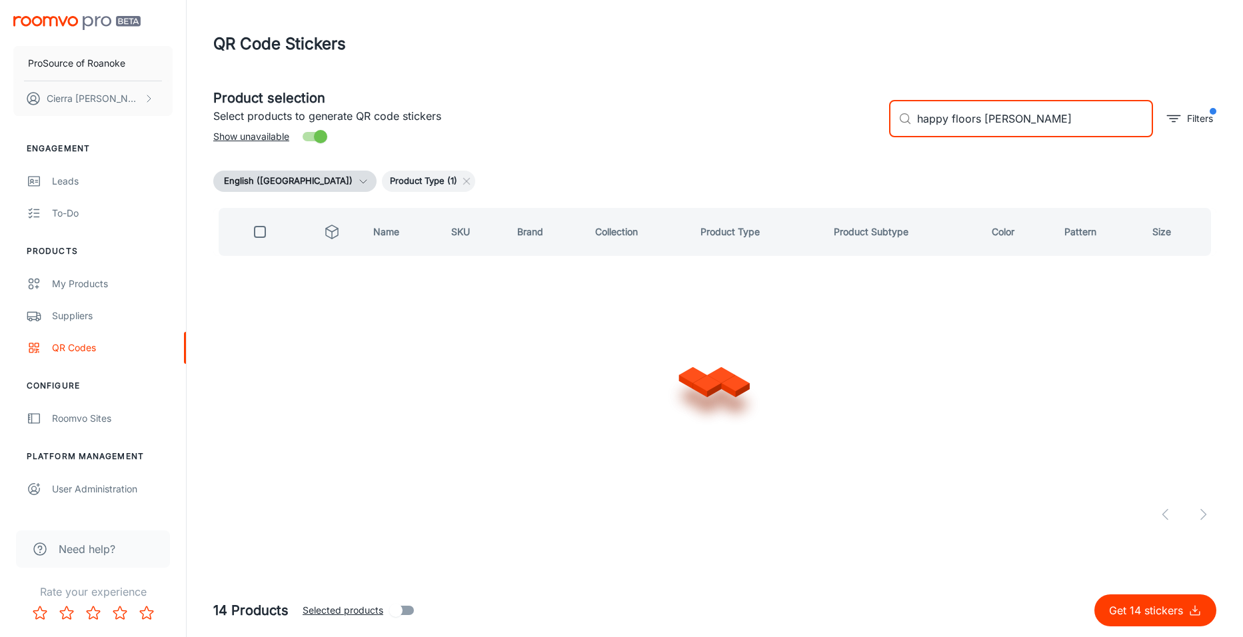
type input "happy floors [PERSON_NAME]"
checkbox input "true"
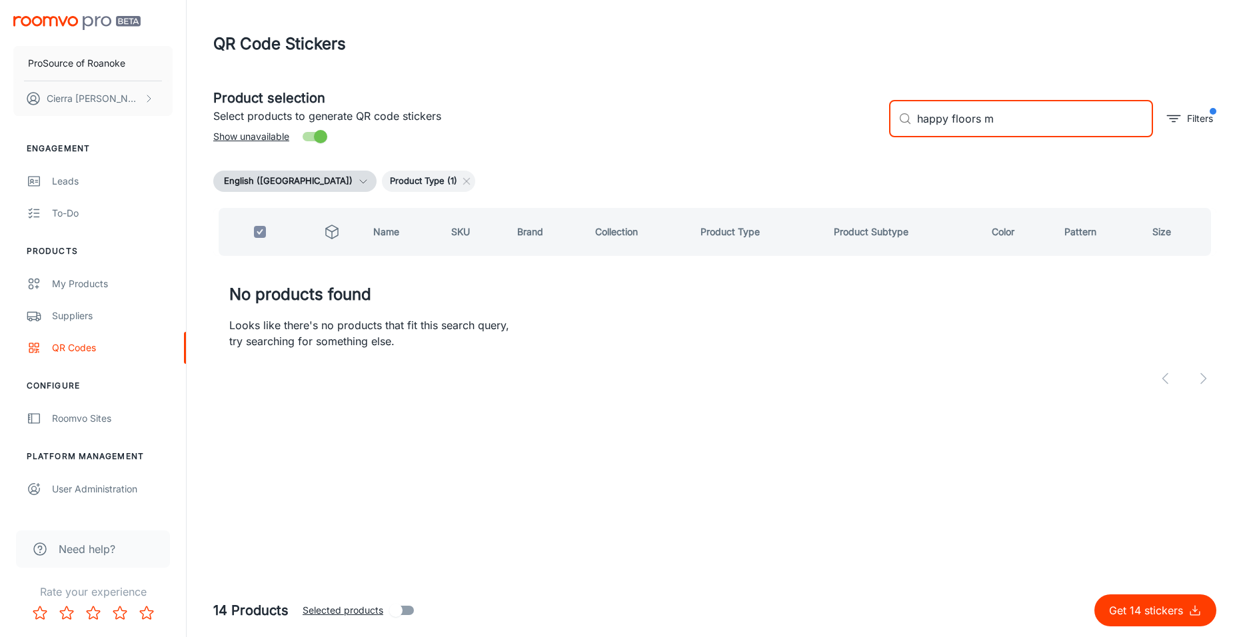
type input "happy floors"
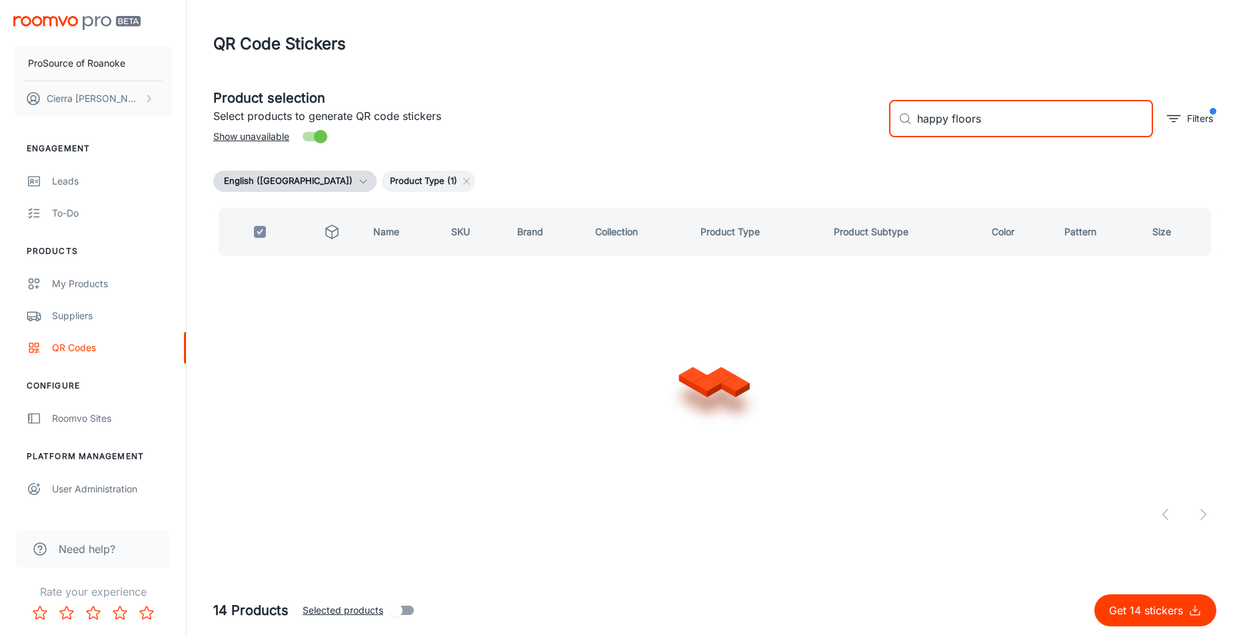
checkbox input "false"
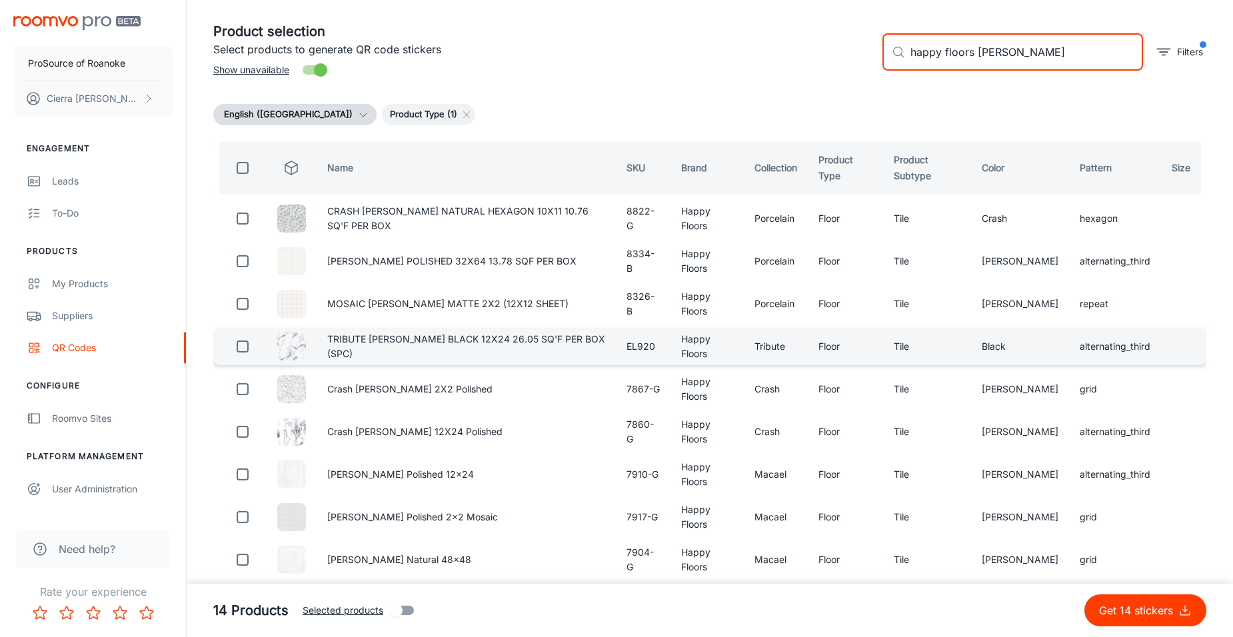
scroll to position [133, 0]
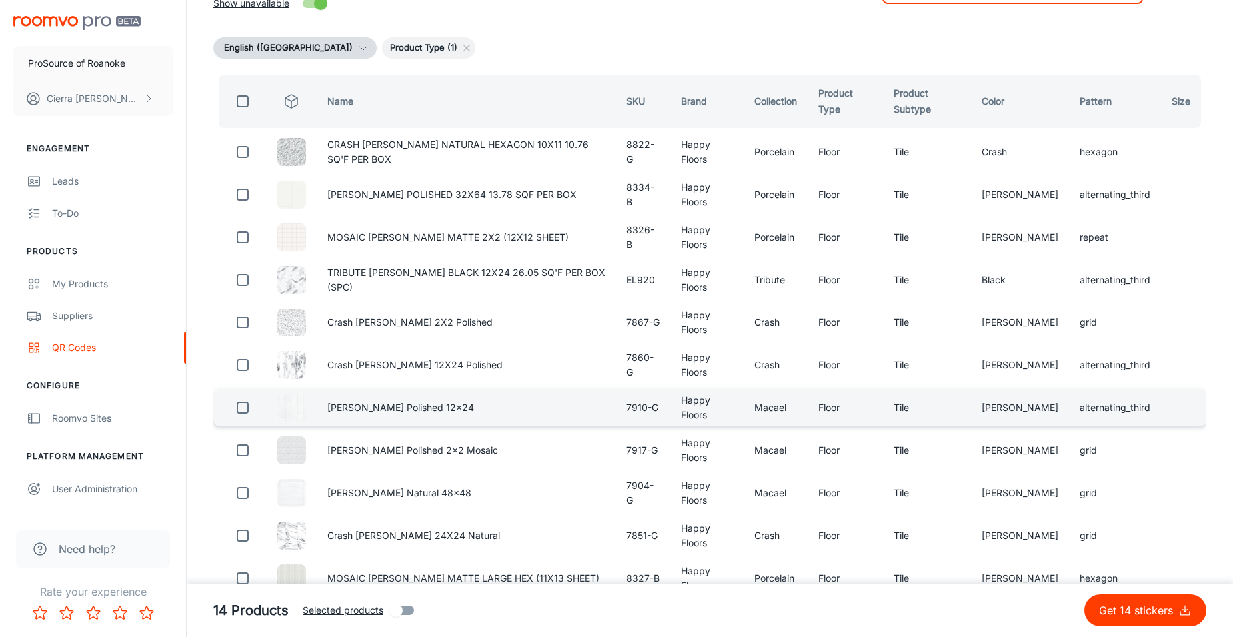
type input "happy floors [PERSON_NAME]"
click at [242, 416] on input "checkbox" at bounding box center [242, 407] width 27 height 27
click at [243, 416] on input "checkbox" at bounding box center [242, 407] width 27 height 27
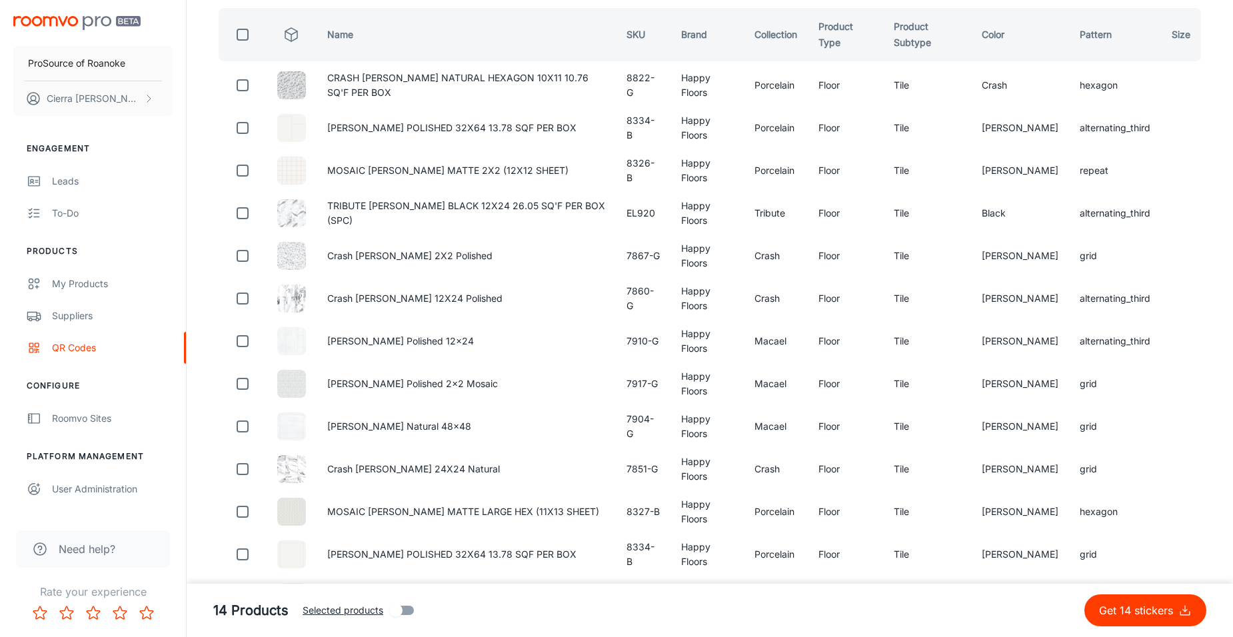
scroll to position [267, 0]
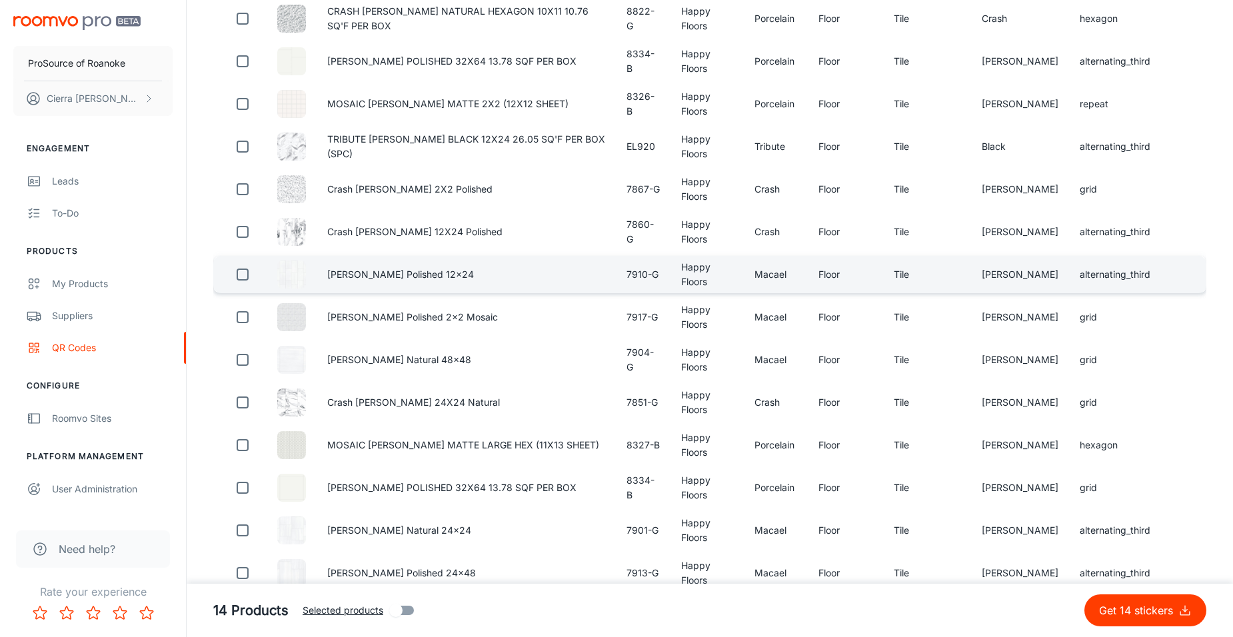
click at [244, 285] on input "checkbox" at bounding box center [242, 274] width 27 height 27
checkbox input "true"
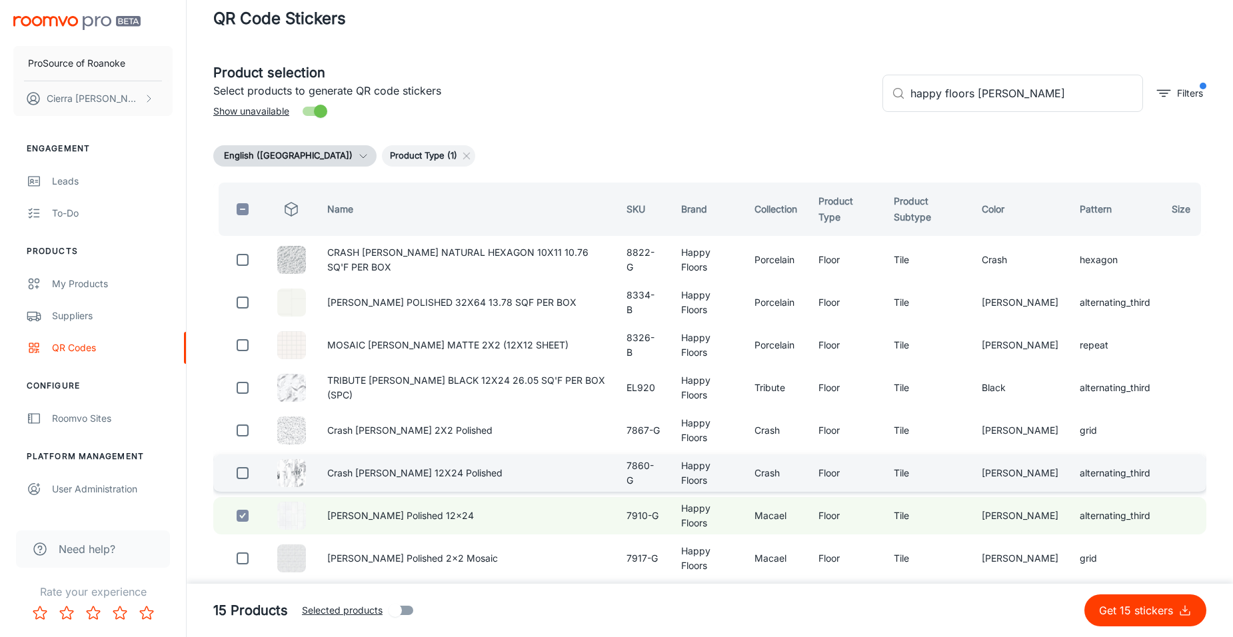
scroll to position [0, 0]
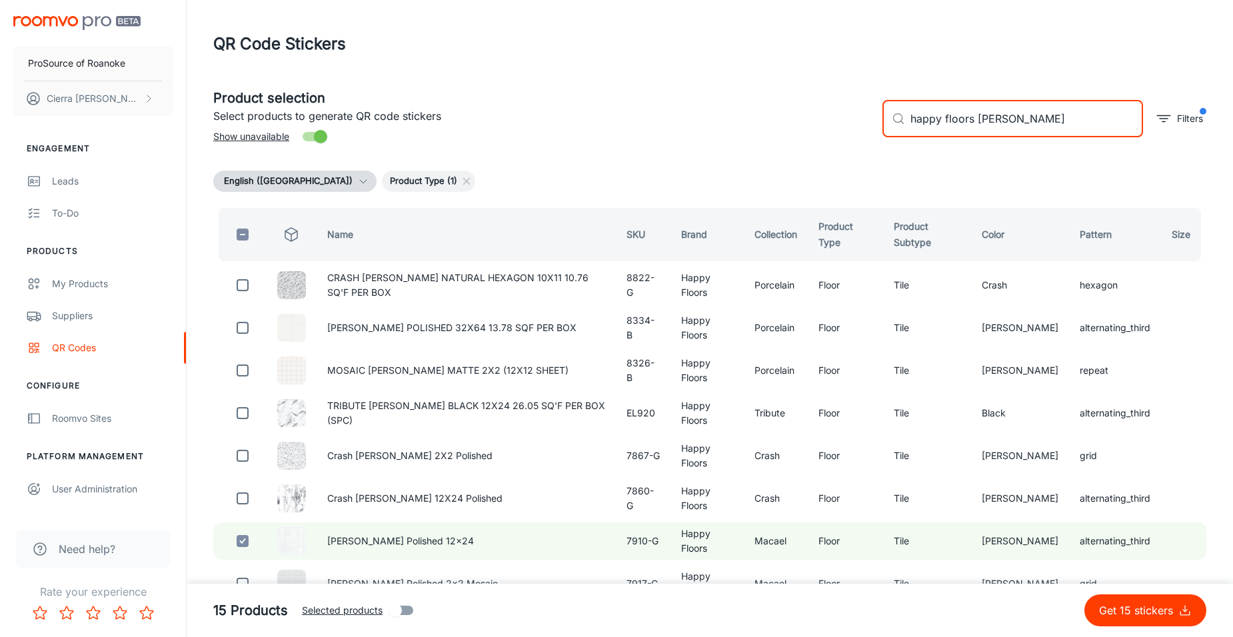
click at [1019, 125] on input "happy floors [PERSON_NAME]" at bounding box center [1026, 118] width 233 height 37
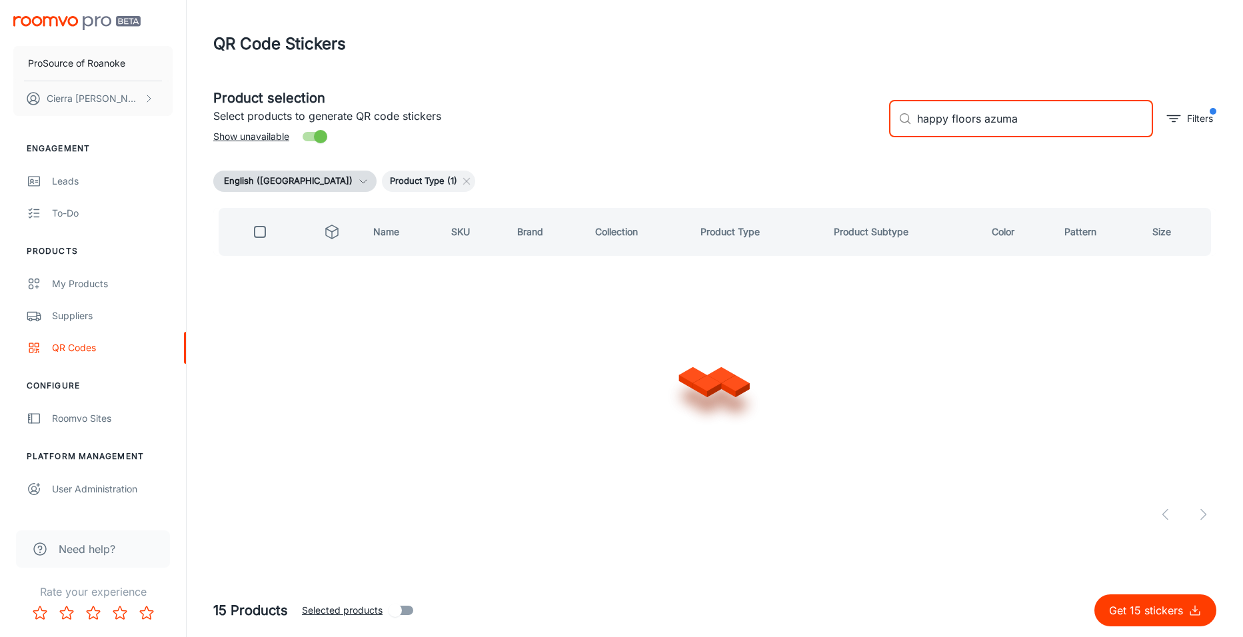
type input "happy floors azuma w"
checkbox input "true"
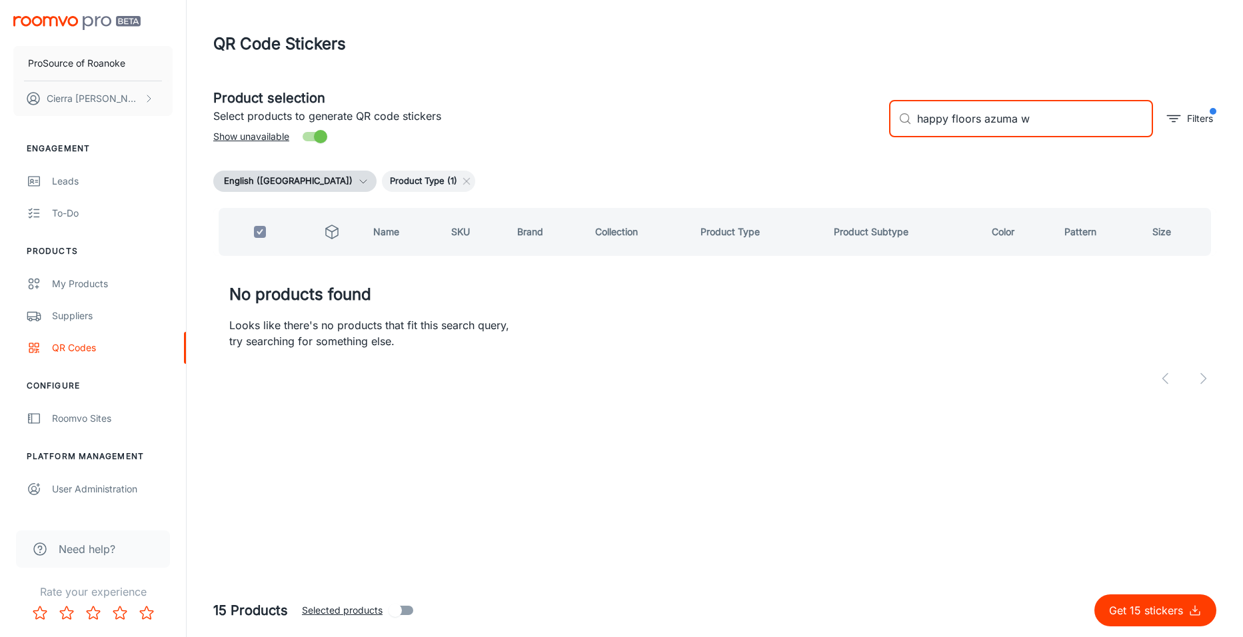
type input "happy floors azuma"
checkbox input "false"
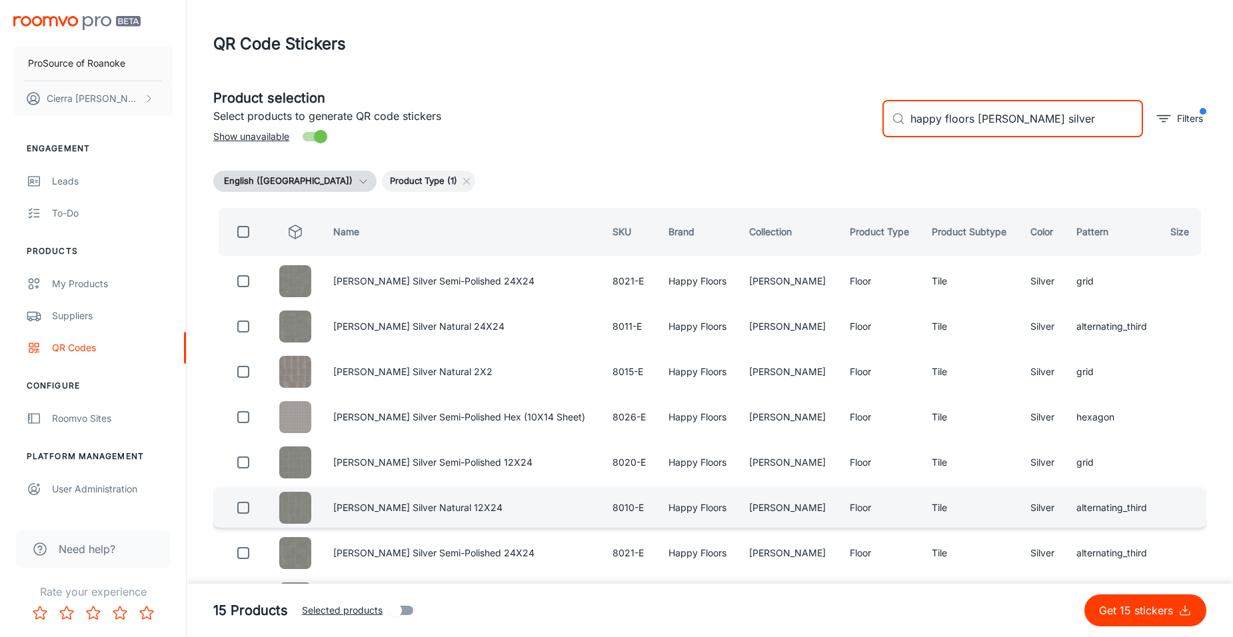
type input "happy floors [PERSON_NAME] silver"
click at [244, 507] on input "checkbox" at bounding box center [243, 507] width 27 height 27
checkbox input "true"
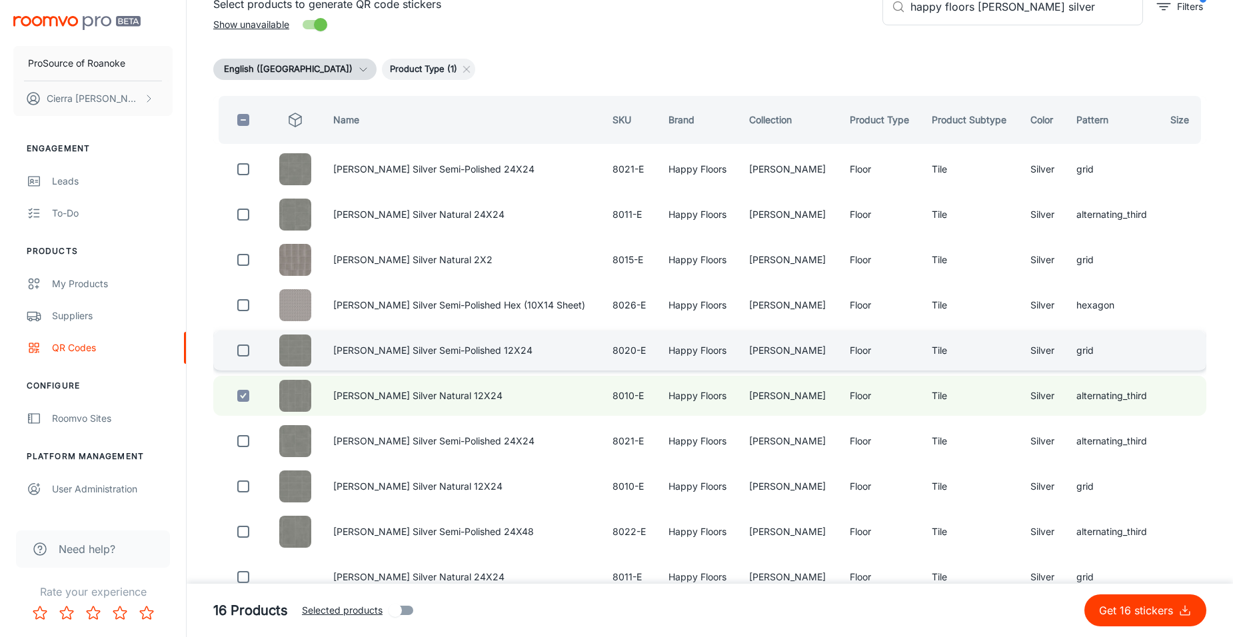
scroll to position [133, 0]
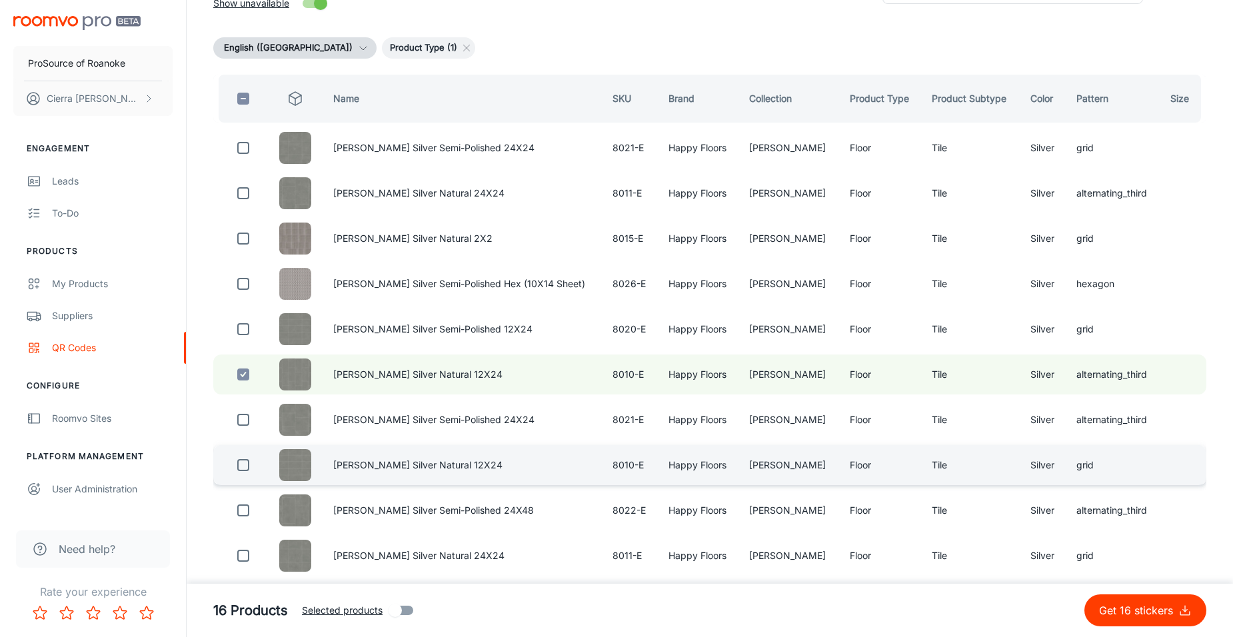
click at [249, 468] on input "checkbox" at bounding box center [243, 465] width 27 height 27
checkbox input "true"
click at [246, 376] on input "checkbox" at bounding box center [243, 374] width 27 height 27
checkbox input "false"
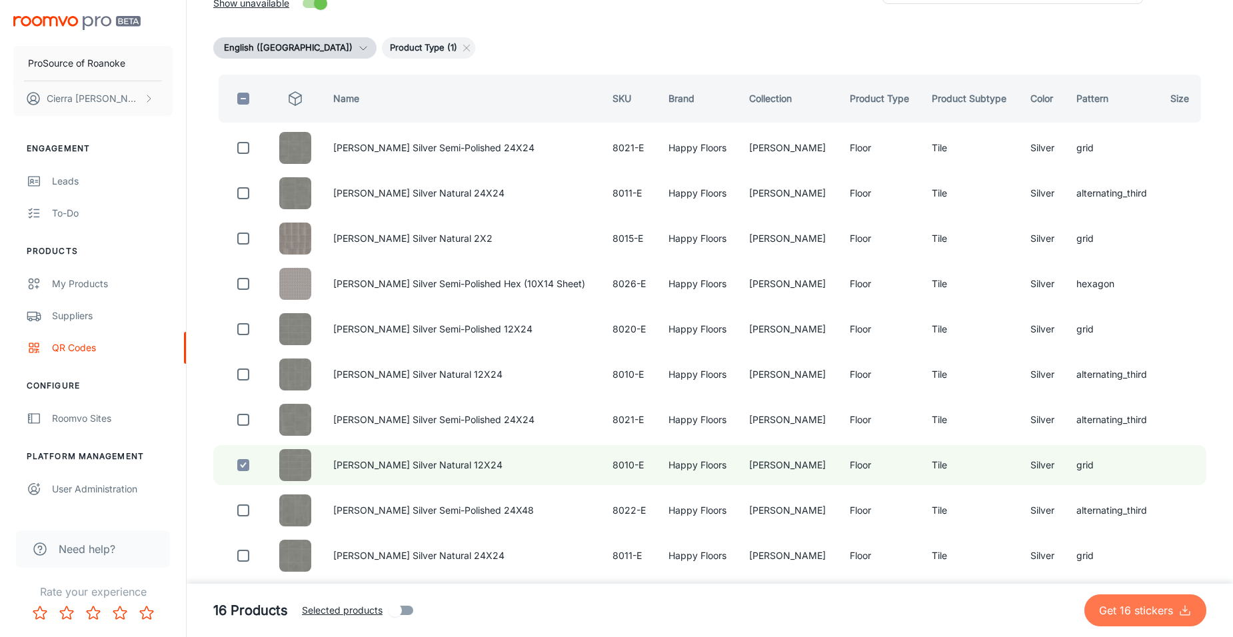
click at [1125, 614] on p "Get 16 stickers" at bounding box center [1138, 610] width 79 height 16
checkbox input "false"
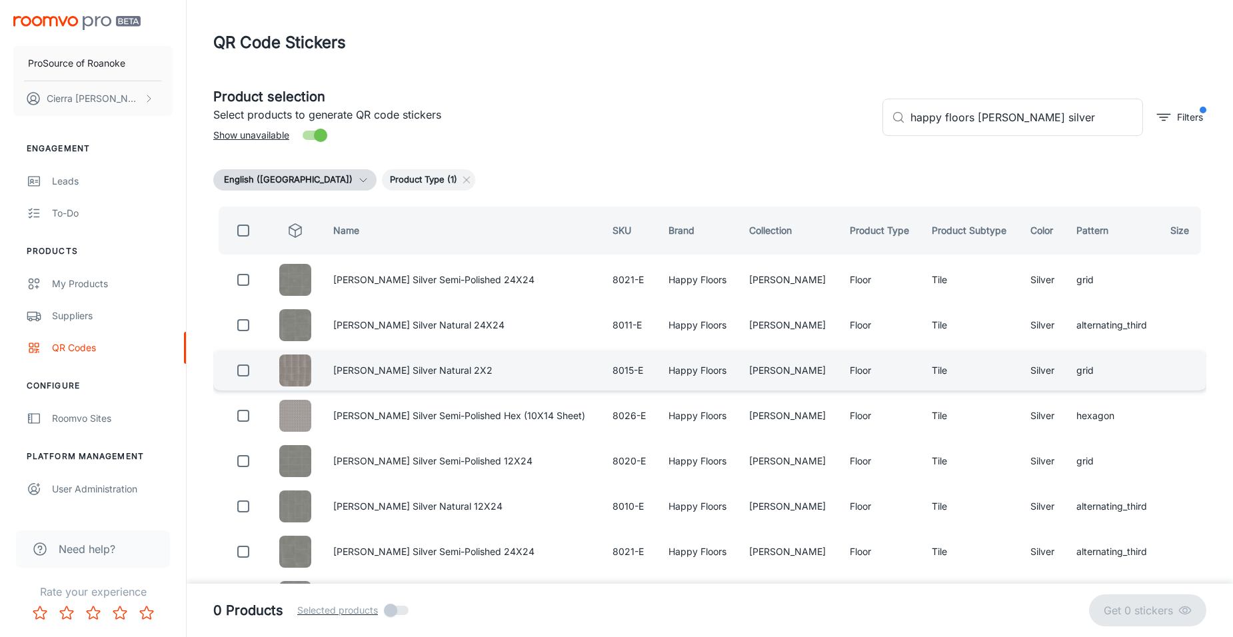
scroll to position [0, 0]
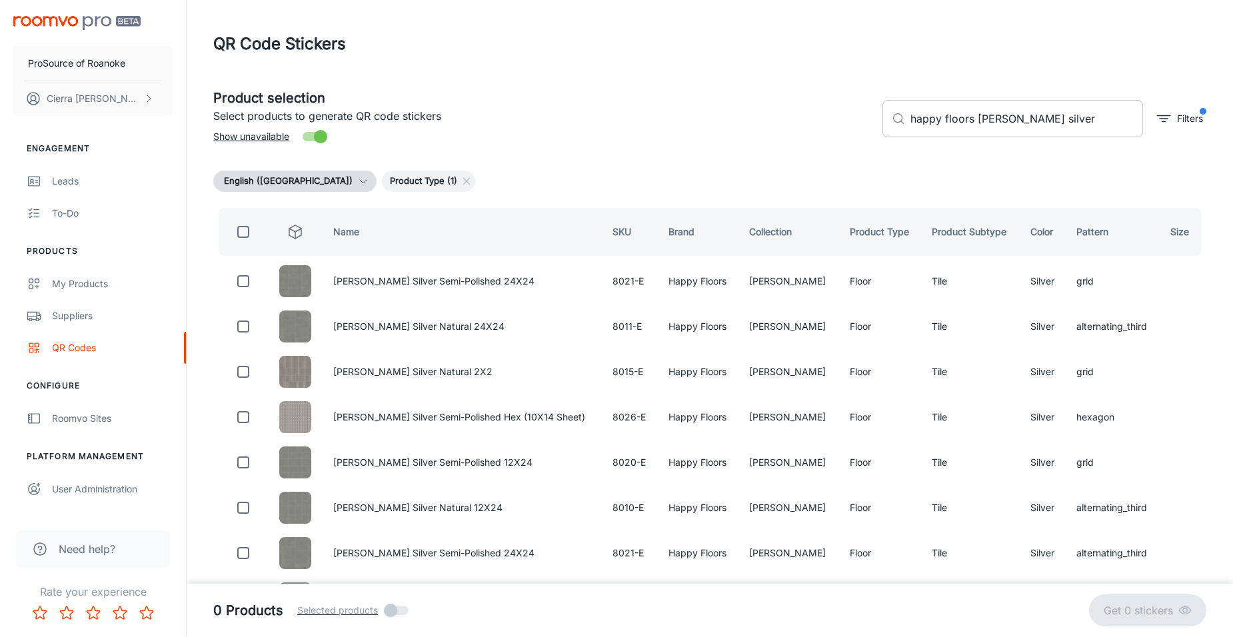
click at [1054, 123] on input "happy floors [PERSON_NAME] silver" at bounding box center [1026, 118] width 233 height 37
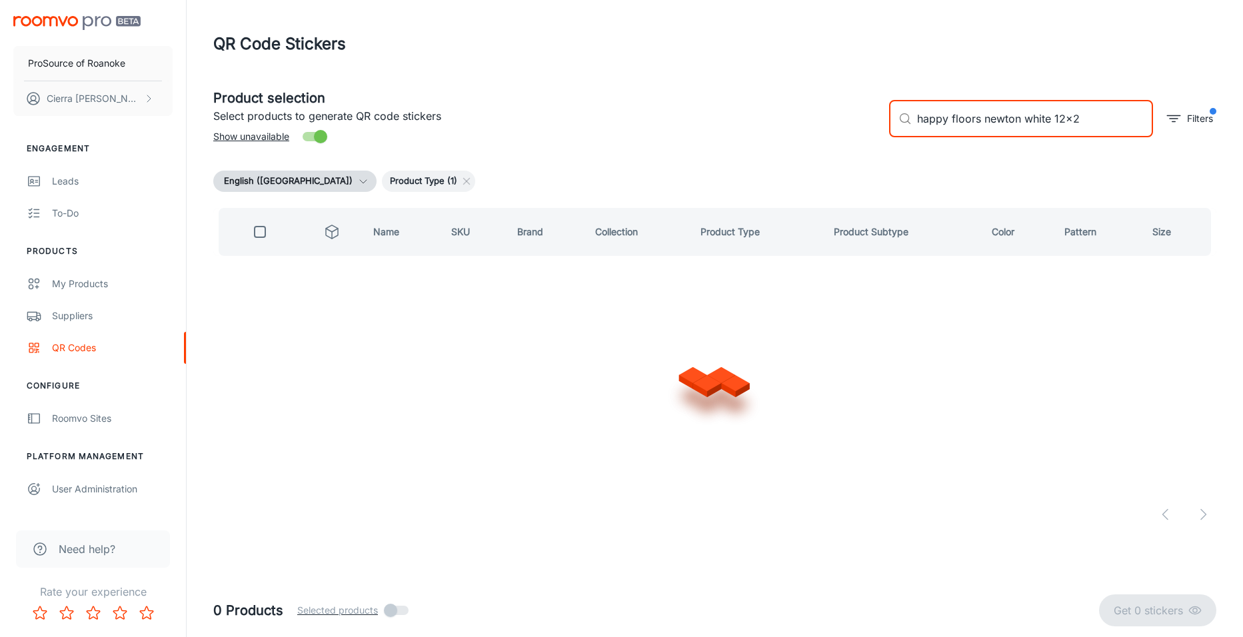
type input "happy floors newton white 12x24"
checkbox input "true"
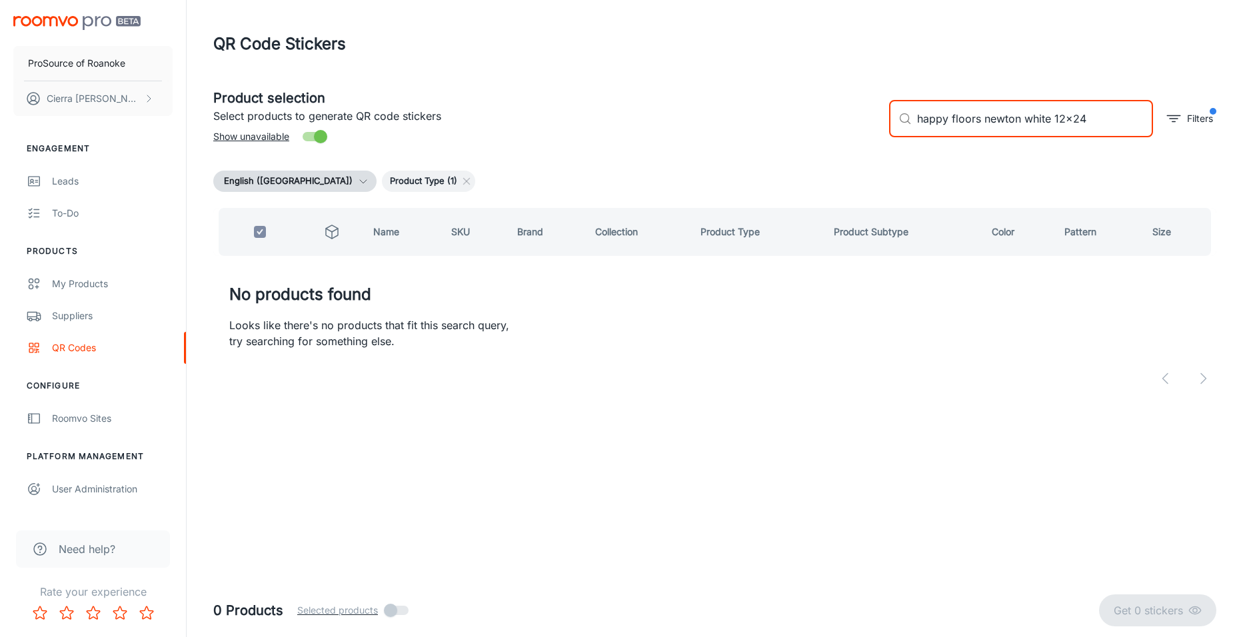
drag, startPoint x: 1052, startPoint y: 119, endPoint x: 1022, endPoint y: 133, distance: 33.4
click at [1022, 133] on input "happy floors newton white 12x24" at bounding box center [1035, 118] width 236 height 37
type input "happy floors [PERSON_NAME] 12x24"
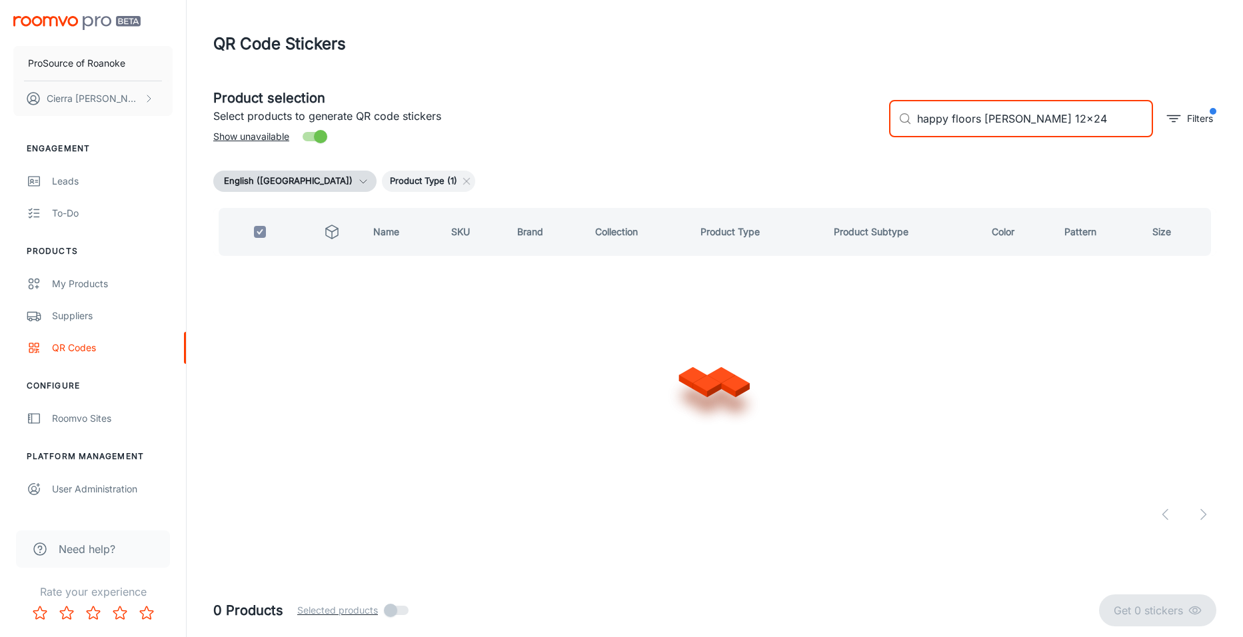
checkbox input "false"
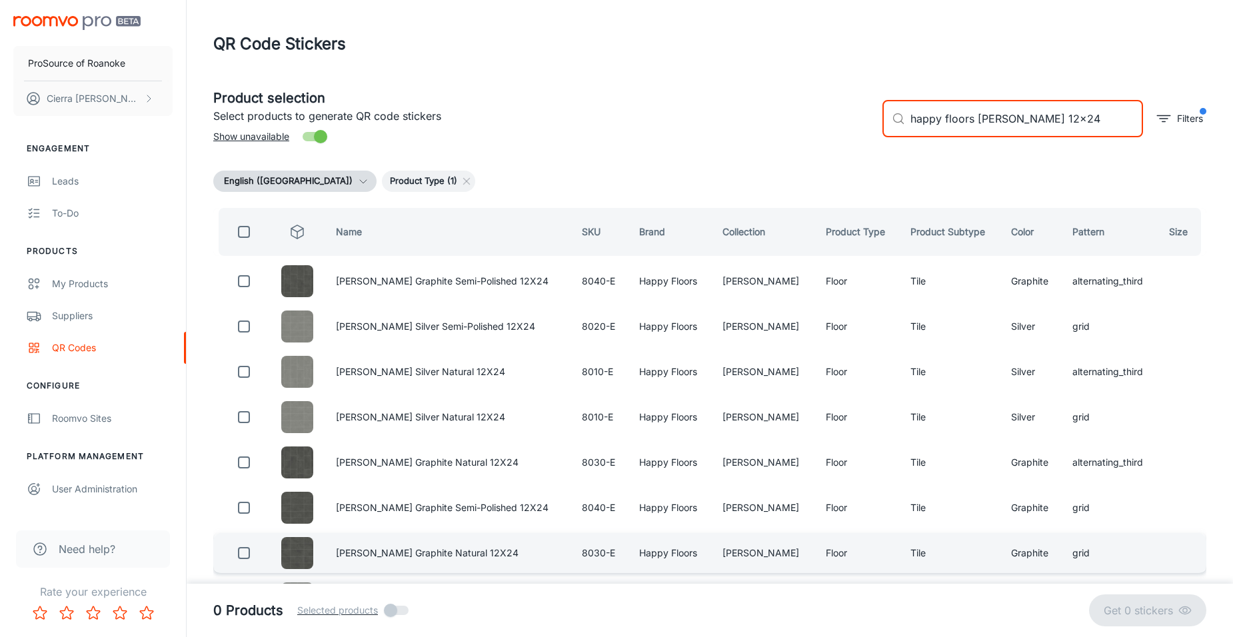
type input "happy floors [PERSON_NAME] 12x24"
click at [250, 546] on input "checkbox" at bounding box center [244, 553] width 27 height 27
checkbox input "true"
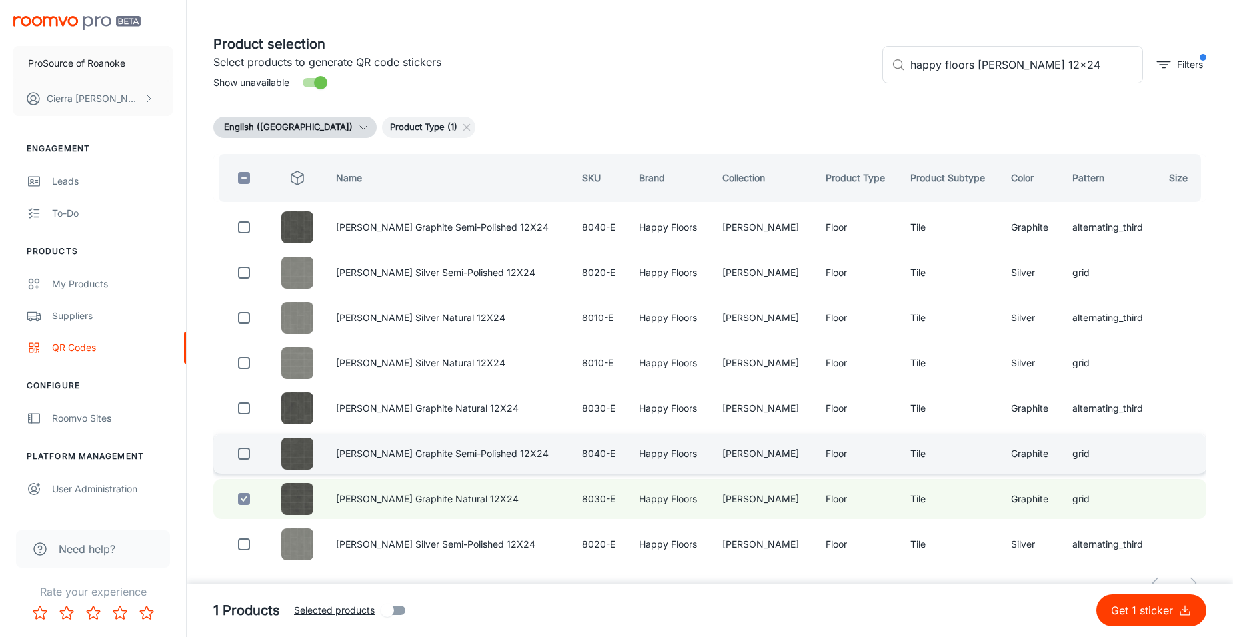
scroll to position [77, 0]
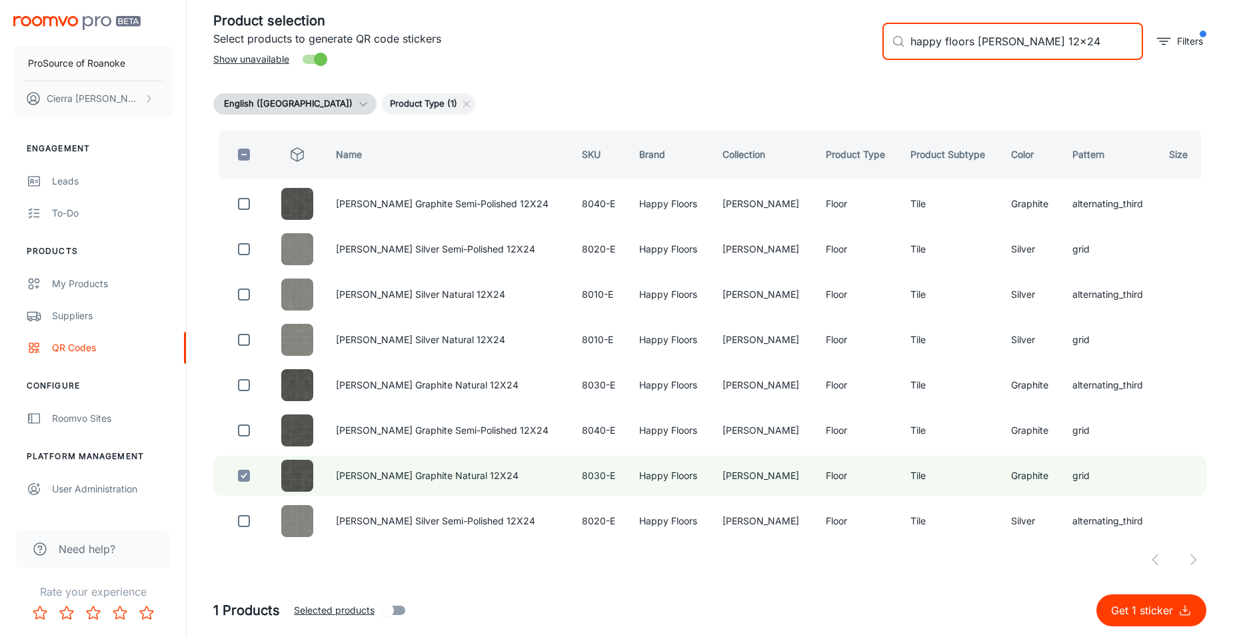
drag, startPoint x: 1044, startPoint y: 41, endPoint x: 1016, endPoint y: 59, distance: 33.5
click at [1016, 59] on input "happy floors [PERSON_NAME] 12x24" at bounding box center [1026, 41] width 233 height 37
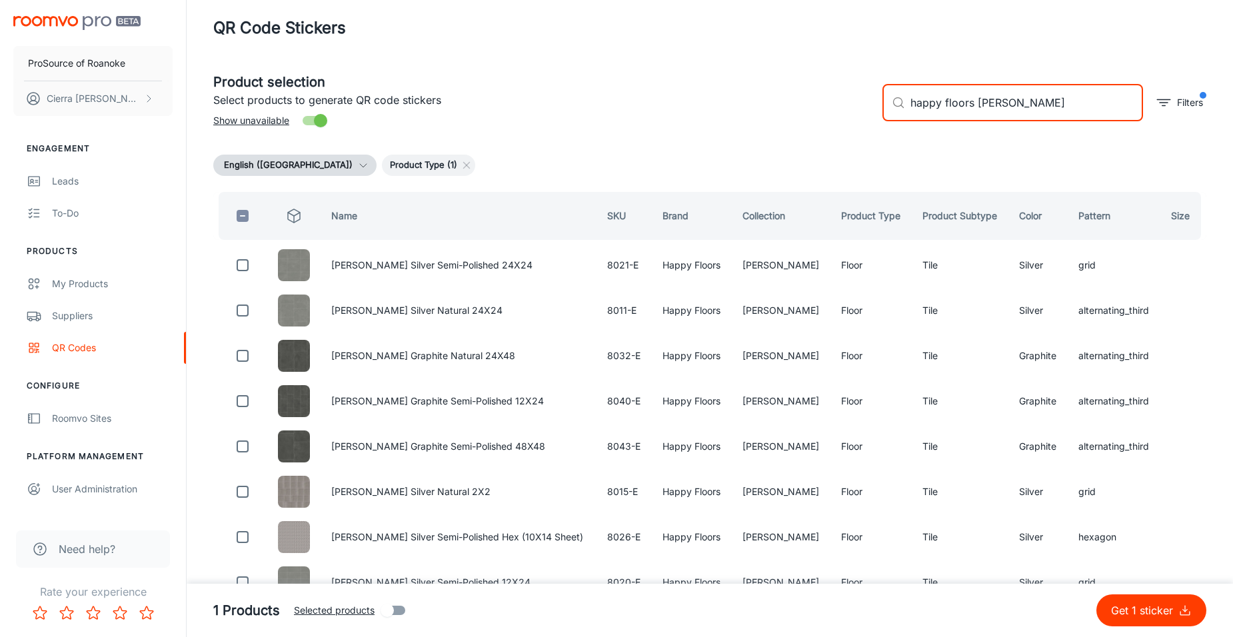
scroll to position [0, 0]
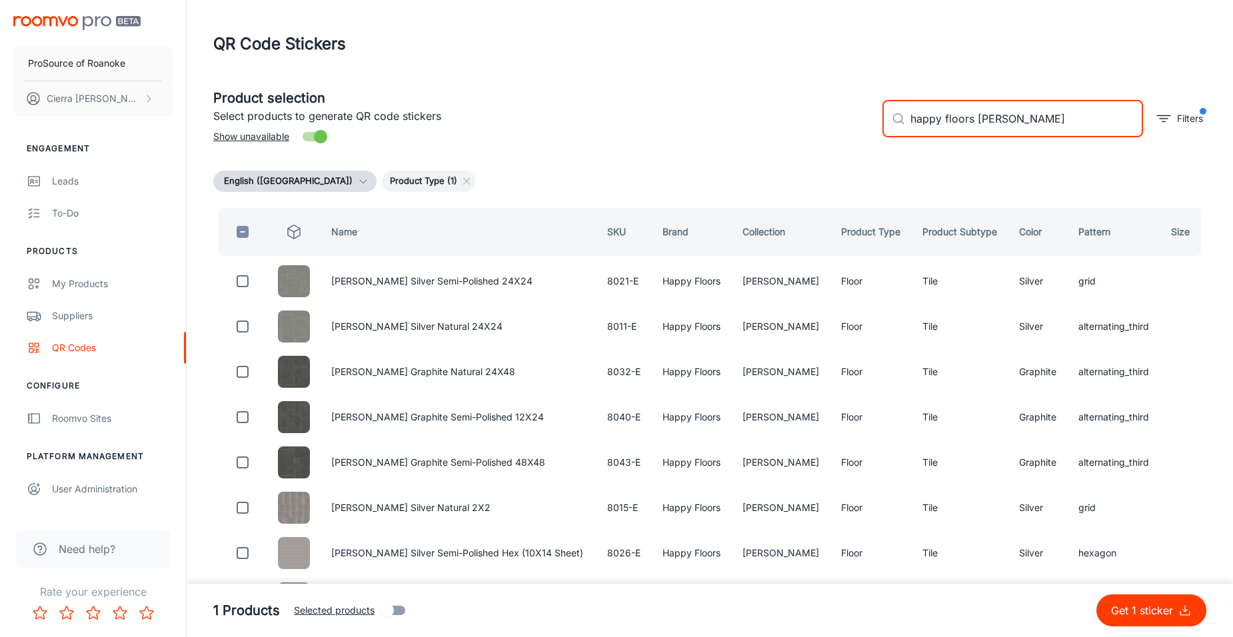
drag, startPoint x: 1016, startPoint y: 125, endPoint x: 978, endPoint y: 143, distance: 42.9
click at [978, 143] on div "​ happy floors [PERSON_NAME] ​ Filters" at bounding box center [1039, 113] width 335 height 72
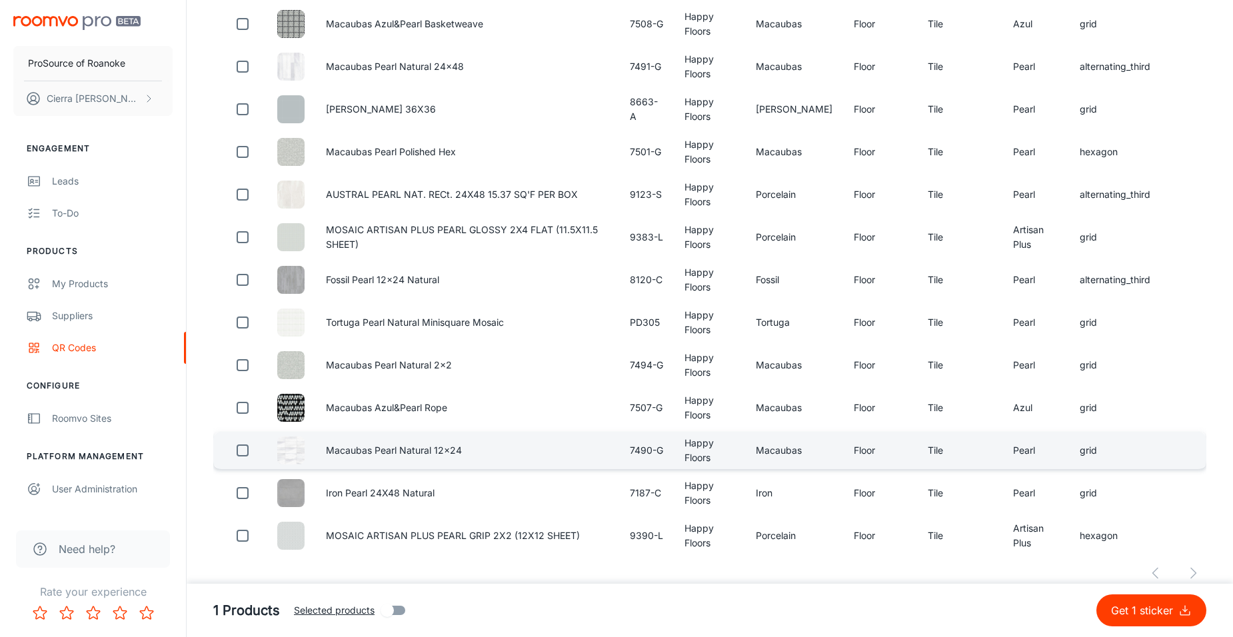
scroll to position [2705, 0]
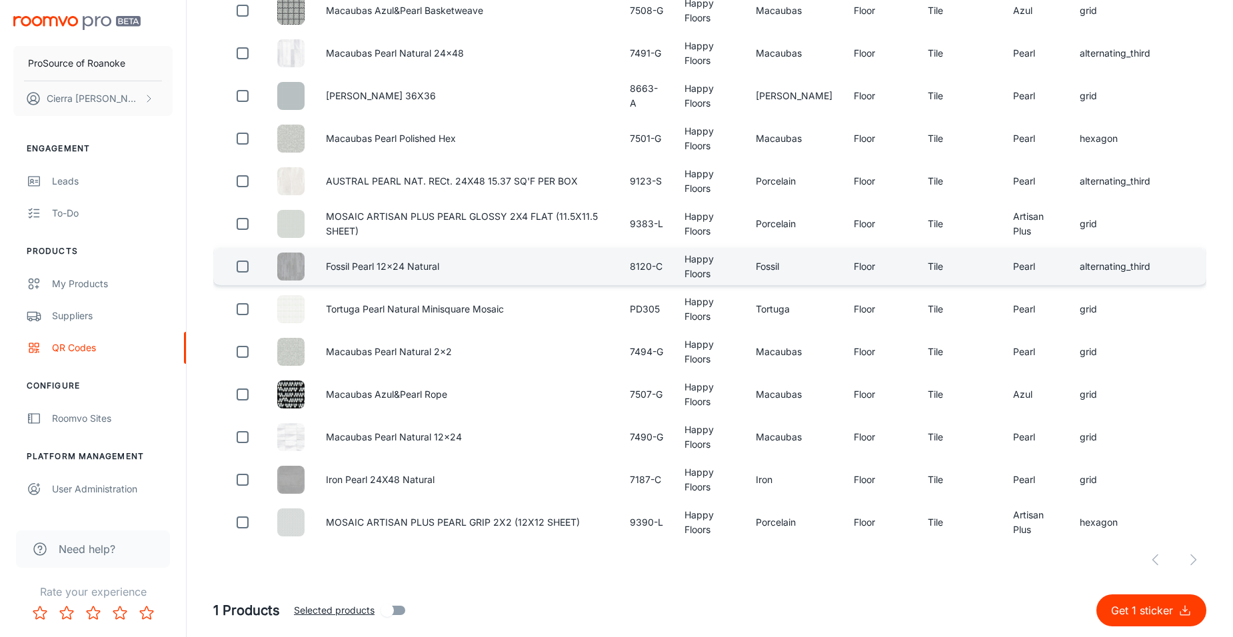
type input "happy floors pearl"
